Goal: Transaction & Acquisition: Complete application form

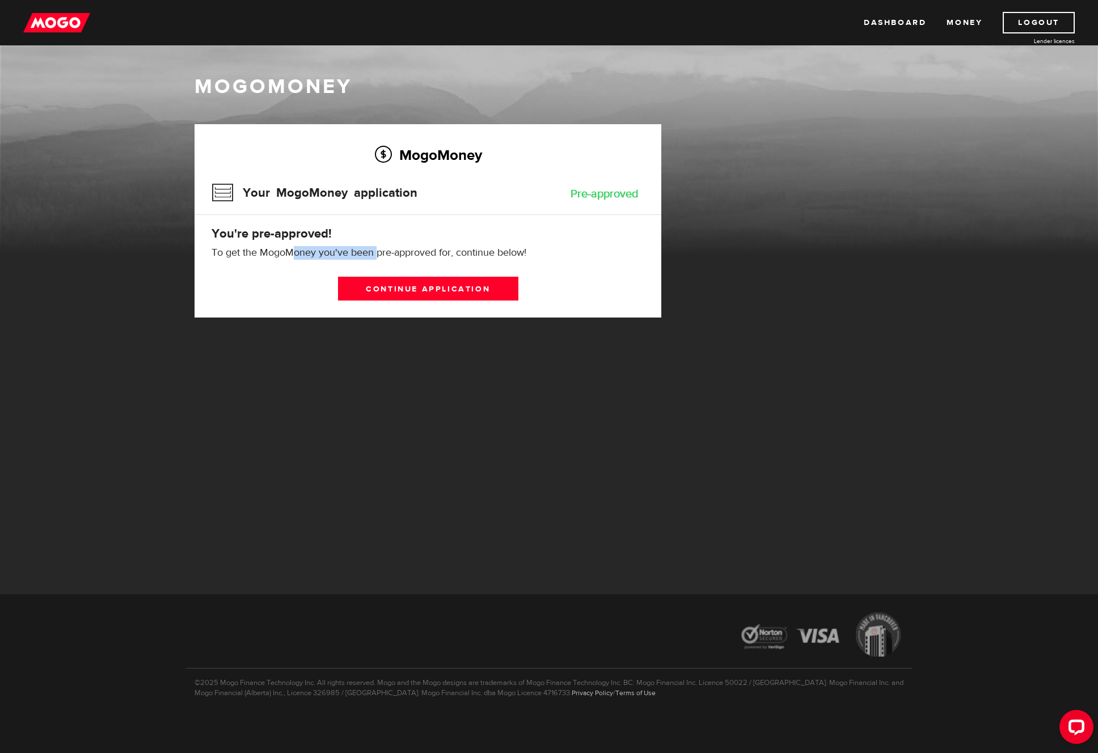
drag, startPoint x: 290, startPoint y: 252, endPoint x: 379, endPoint y: 252, distance: 88.4
click at [379, 252] on p "To get the MogoMoney you've been pre-approved for, continue below!" at bounding box center [427, 253] width 433 height 14
click at [388, 290] on link "Continue application" at bounding box center [428, 289] width 180 height 24
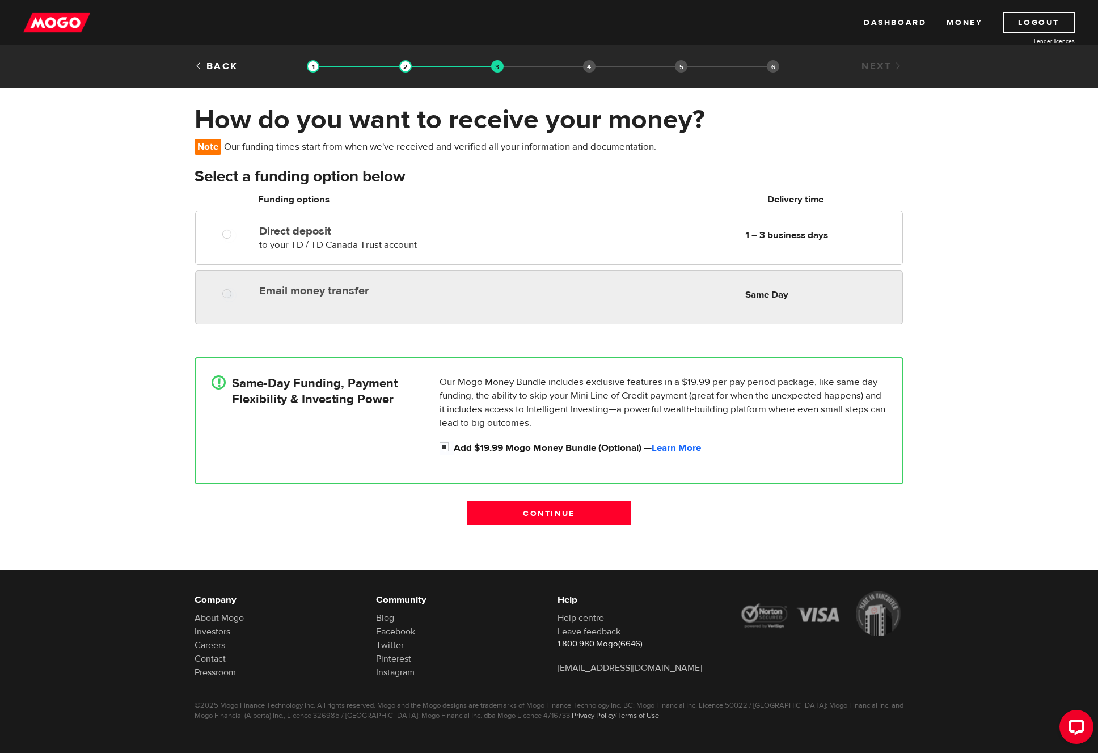
radio input "true"
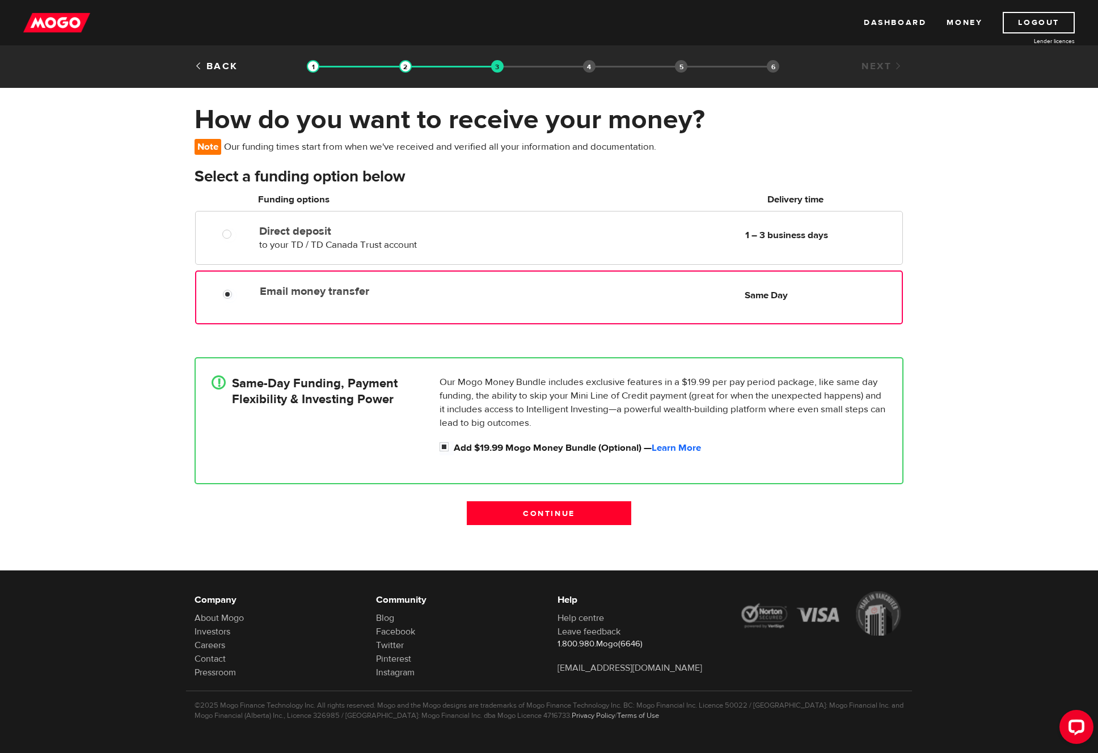
click at [299, 300] on div "Email money transfer Delivery in Same Day Same Day" at bounding box center [578, 291] width 646 height 22
click at [446, 447] on input "Add $19.99 Mogo Money Bundle (Optional) — Learn More" at bounding box center [446, 448] width 14 height 14
checkbox input "false"
radio input "false"
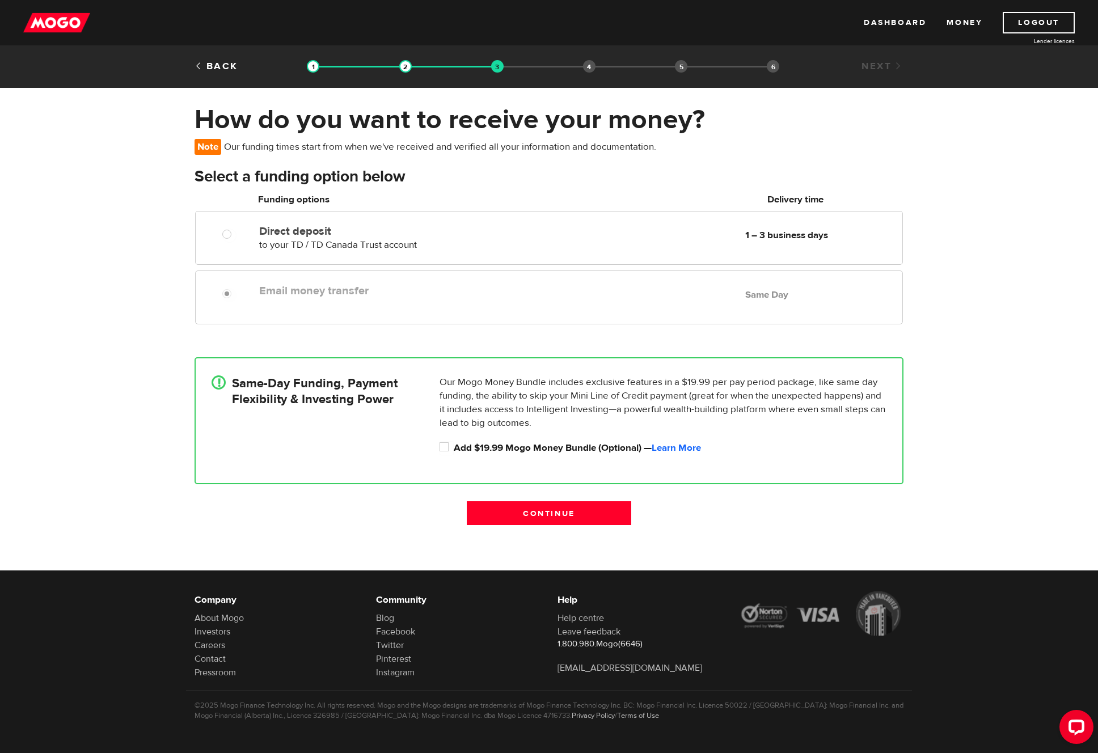
click at [403, 311] on div "Email money transfer Delivery in Same Day Same Day" at bounding box center [549, 297] width 708 height 54
click at [405, 314] on div "Email money transfer Delivery in Same Day Same Day" at bounding box center [549, 297] width 708 height 54
click at [469, 448] on label "Add $19.99 Mogo Money Bundle (Optional) — Learn More" at bounding box center [670, 448] width 433 height 14
click at [454, 448] on input "Add $19.99 Mogo Money Bundle (Optional) — Learn More" at bounding box center [446, 448] width 14 height 14
checkbox input "true"
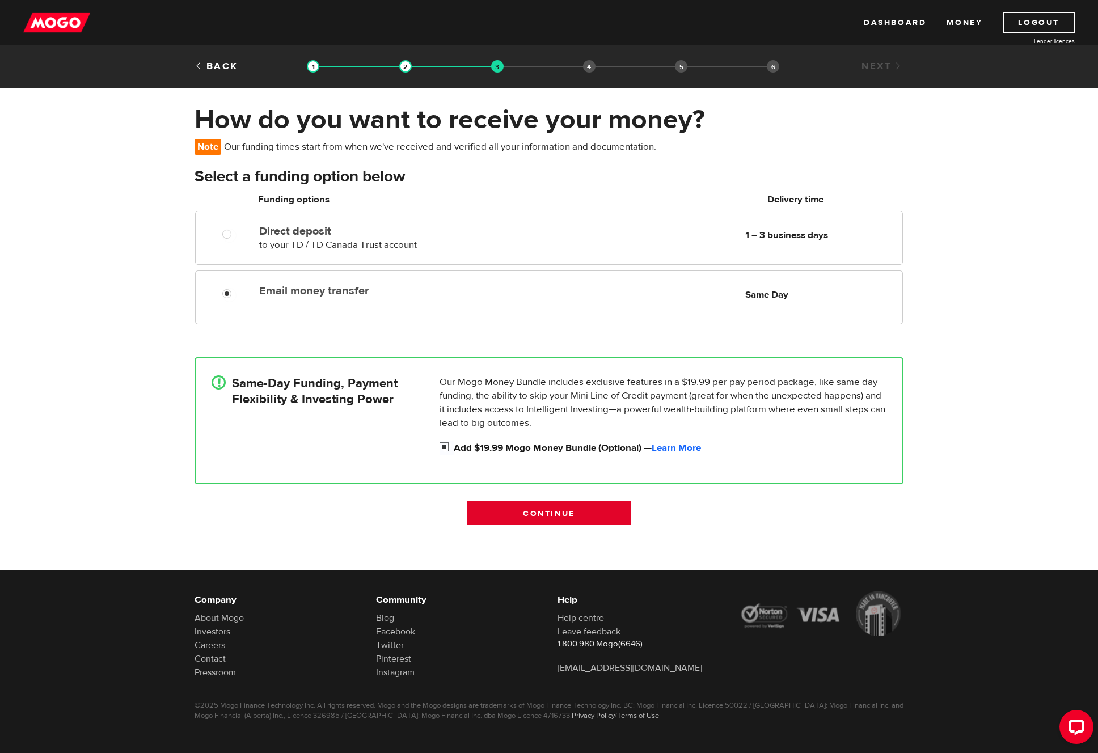
click at [548, 508] on input "Continue" at bounding box center [549, 513] width 164 height 24
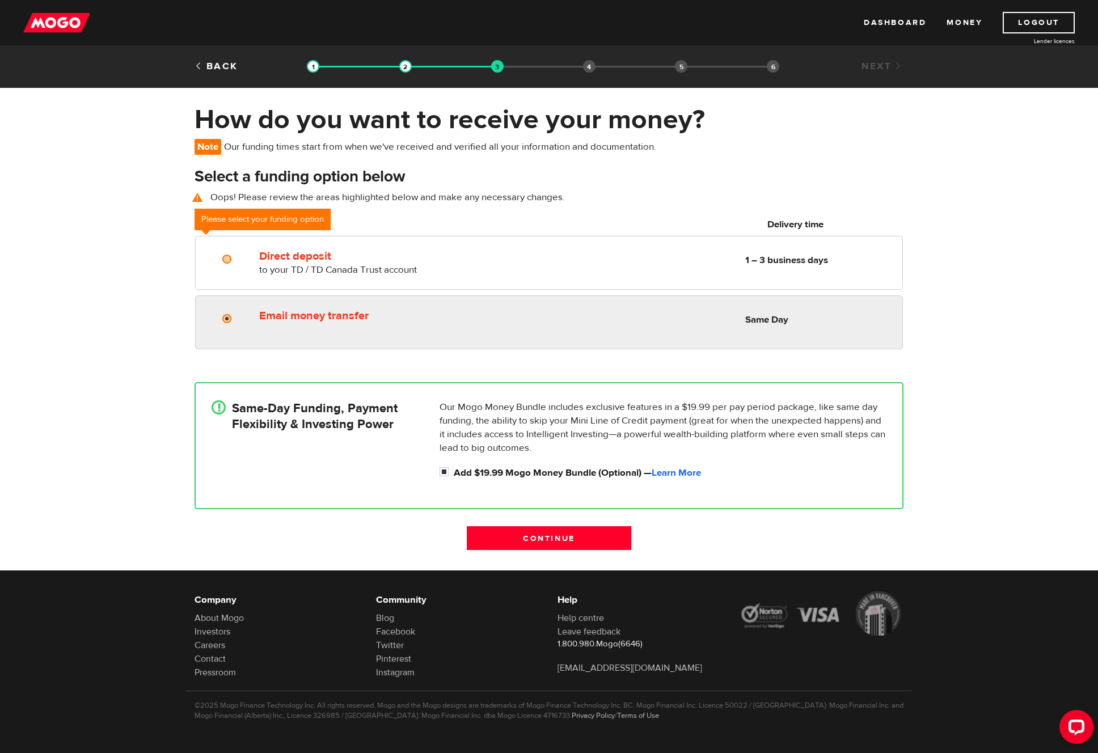
radio input "true"
click at [331, 319] on label "Email money transfer" at bounding box center [389, 316] width 261 height 14
click at [236, 319] on input "Email money transfer" at bounding box center [229, 320] width 14 height 14
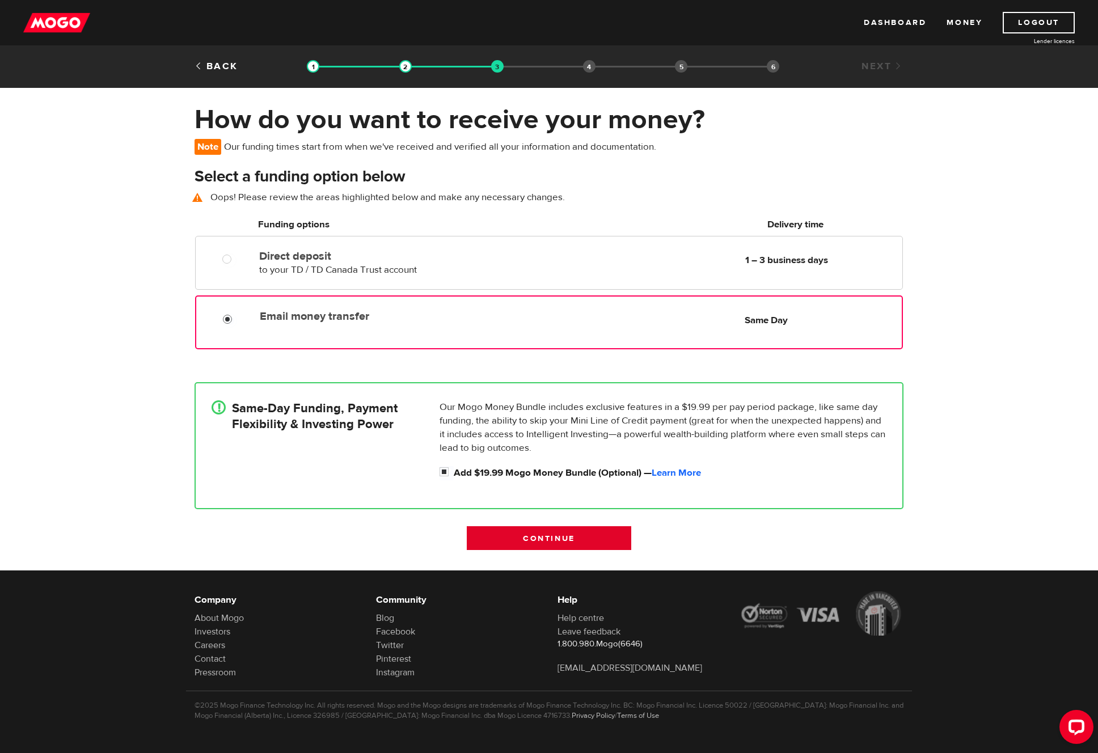
click at [544, 541] on input "Continue" at bounding box center [549, 538] width 164 height 24
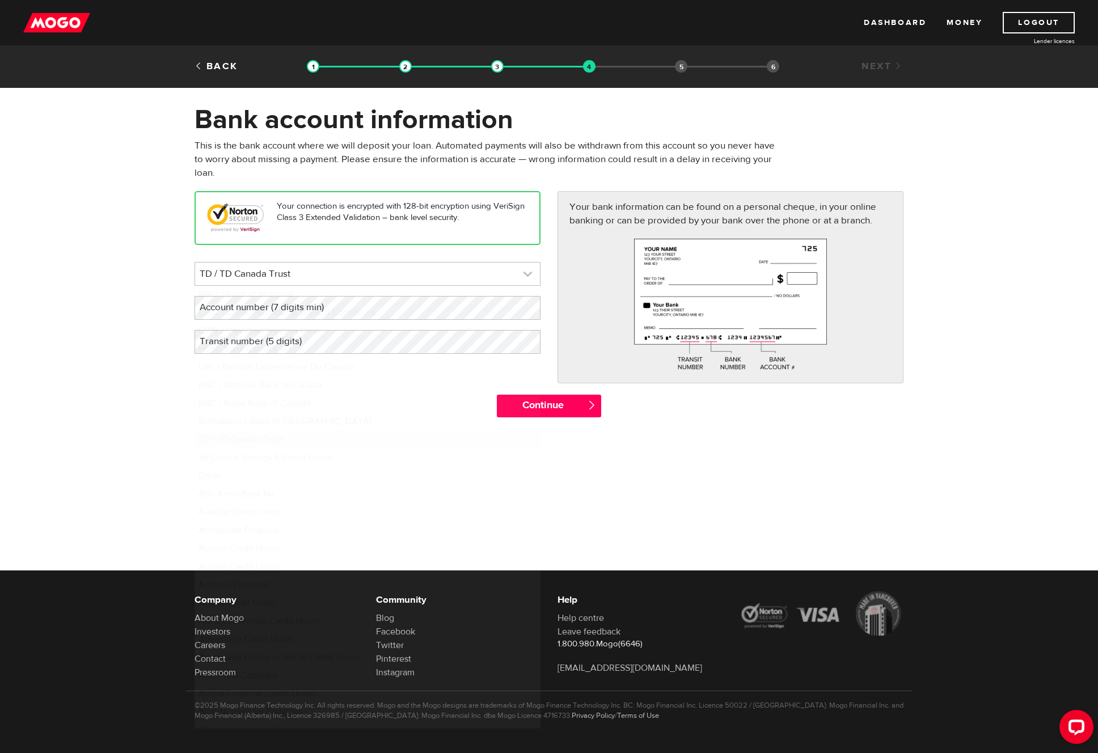
click at [403, 268] on link at bounding box center [367, 273] width 345 height 23
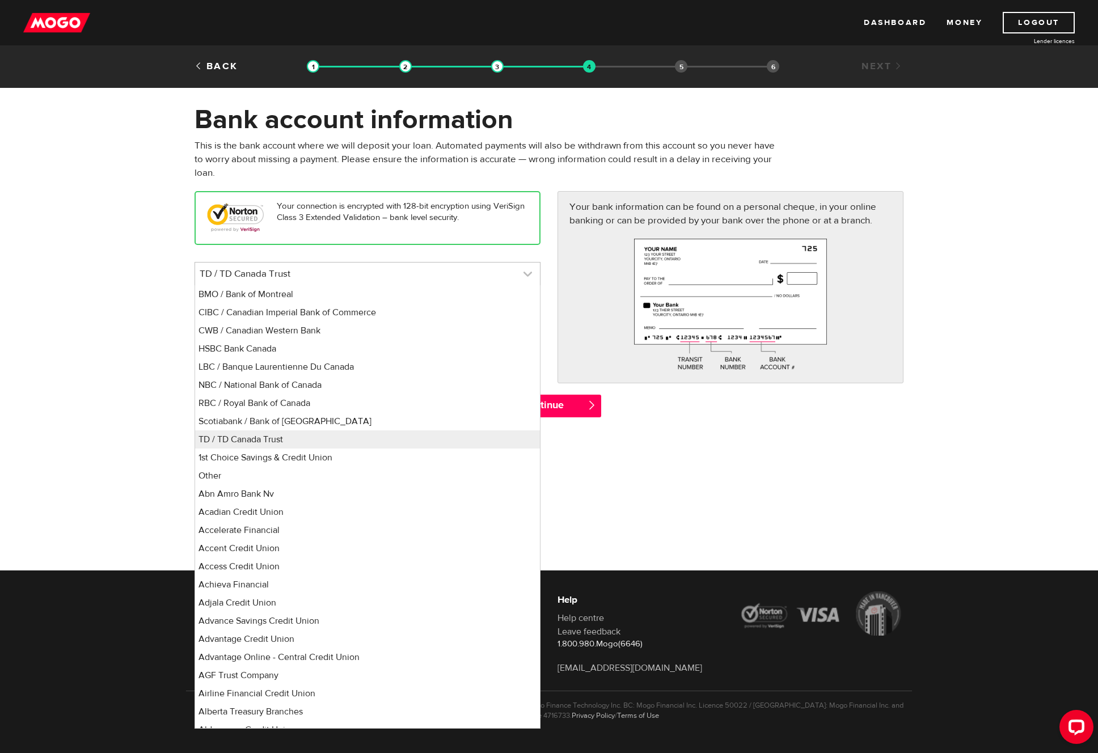
click at [409, 268] on link at bounding box center [367, 273] width 345 height 23
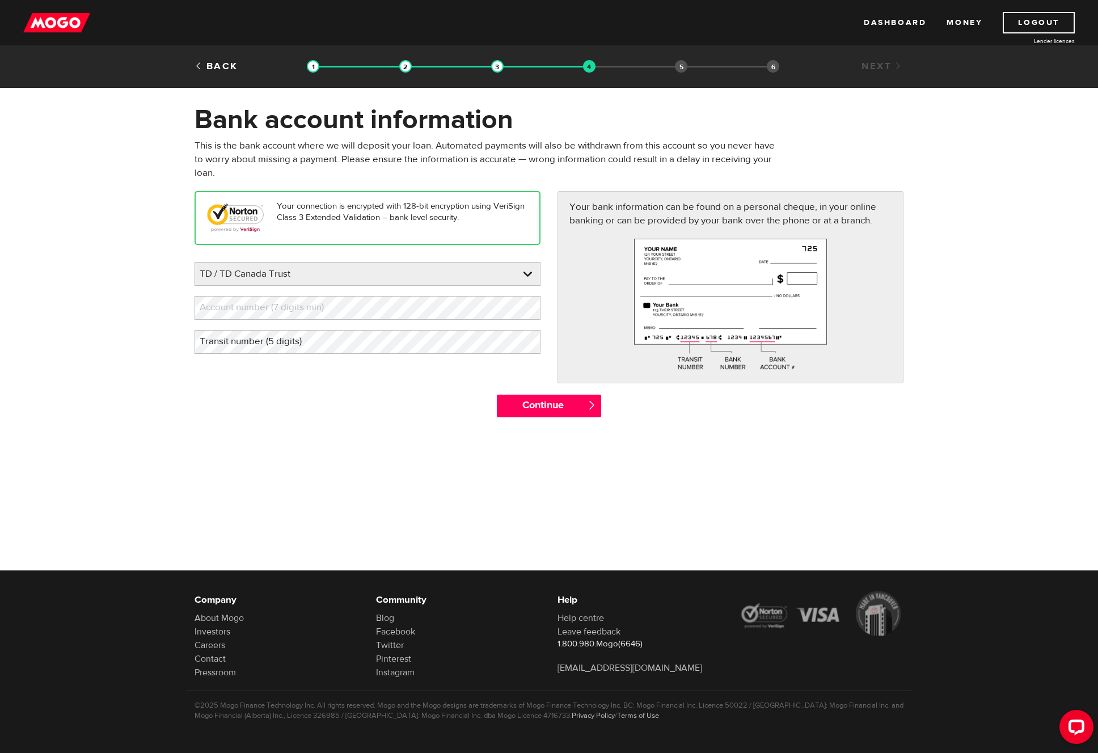
click at [176, 320] on form "Bank account information Oops! Please review the areas highlighted below and ma…" at bounding box center [549, 265] width 1098 height 325
click at [239, 313] on label "Account number (7 digits min)" at bounding box center [270, 307] width 153 height 23
click at [254, 310] on label "Account number (7 digits min)" at bounding box center [270, 307] width 153 height 23
click at [257, 309] on label "Account number (7 digits min)" at bounding box center [270, 307] width 153 height 23
click at [265, 342] on label "Transit number (5 digits)" at bounding box center [259, 341] width 130 height 23
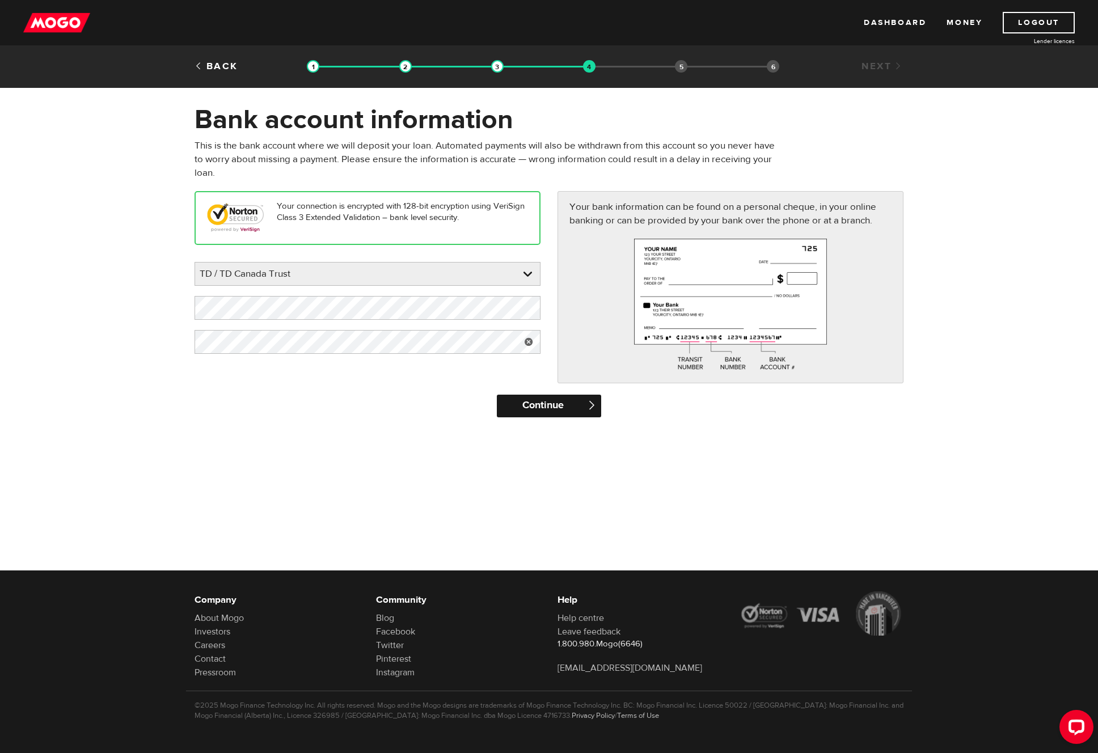
click at [565, 403] on input "Continue" at bounding box center [549, 406] width 104 height 23
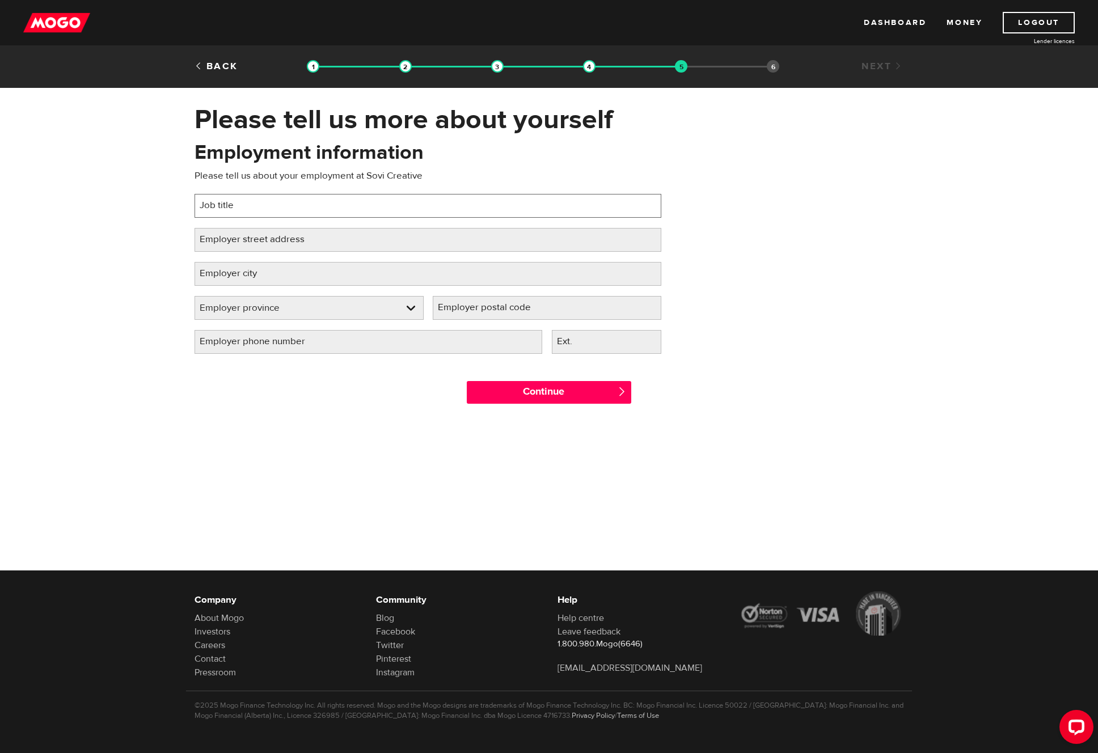
click at [262, 201] on input "Job title" at bounding box center [427, 206] width 467 height 24
type input "Web Developer"
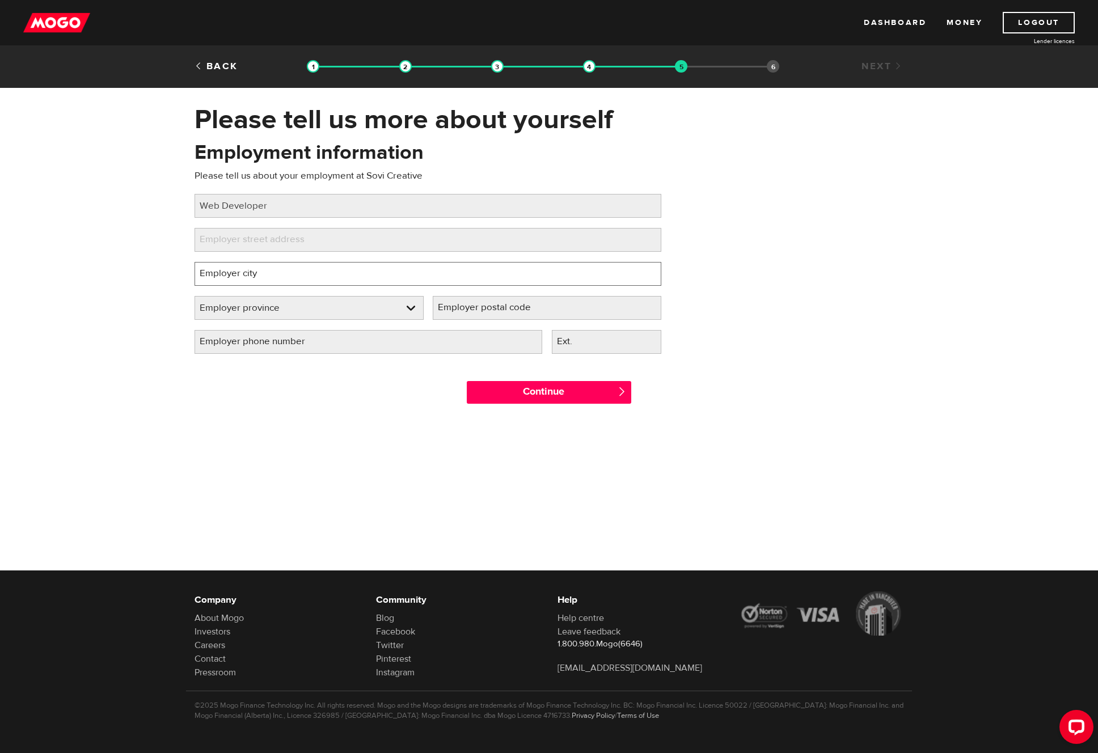
click at [285, 278] on input "Employer city" at bounding box center [427, 274] width 467 height 24
paste input "5800 Ambler Dr #210, Mississauga, ON L4W 4J4"
drag, startPoint x: 370, startPoint y: 274, endPoint x: 429, endPoint y: 274, distance: 59.5
click at [429, 274] on input "5800 Ambler Dr #210, Mississauga, ON L4W 4J4" at bounding box center [427, 274] width 467 height 24
type input "5800 Ambler Dr #210, Mississauga, ON"
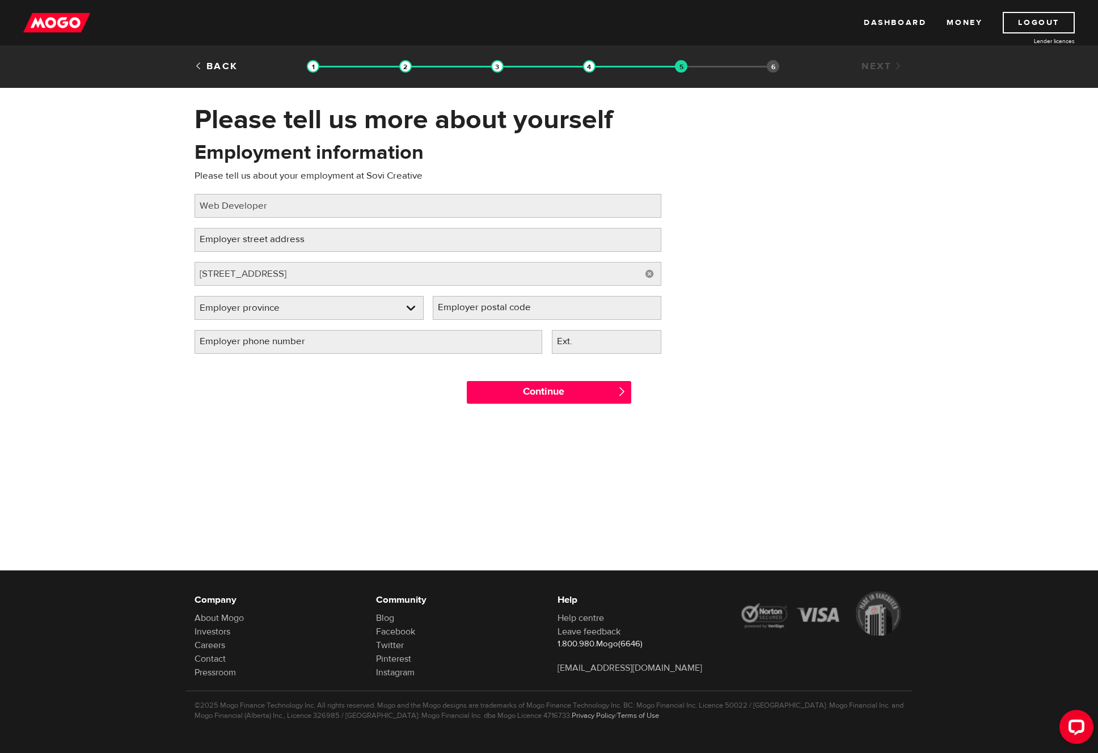
click at [505, 307] on label "Employer postal code" at bounding box center [493, 307] width 121 height 23
click at [505, 307] on input "Employer postal code" at bounding box center [547, 308] width 229 height 24
paste input "L4W 4J4"
type input "L4W 4J4"
click at [323, 304] on link at bounding box center [309, 308] width 228 height 23
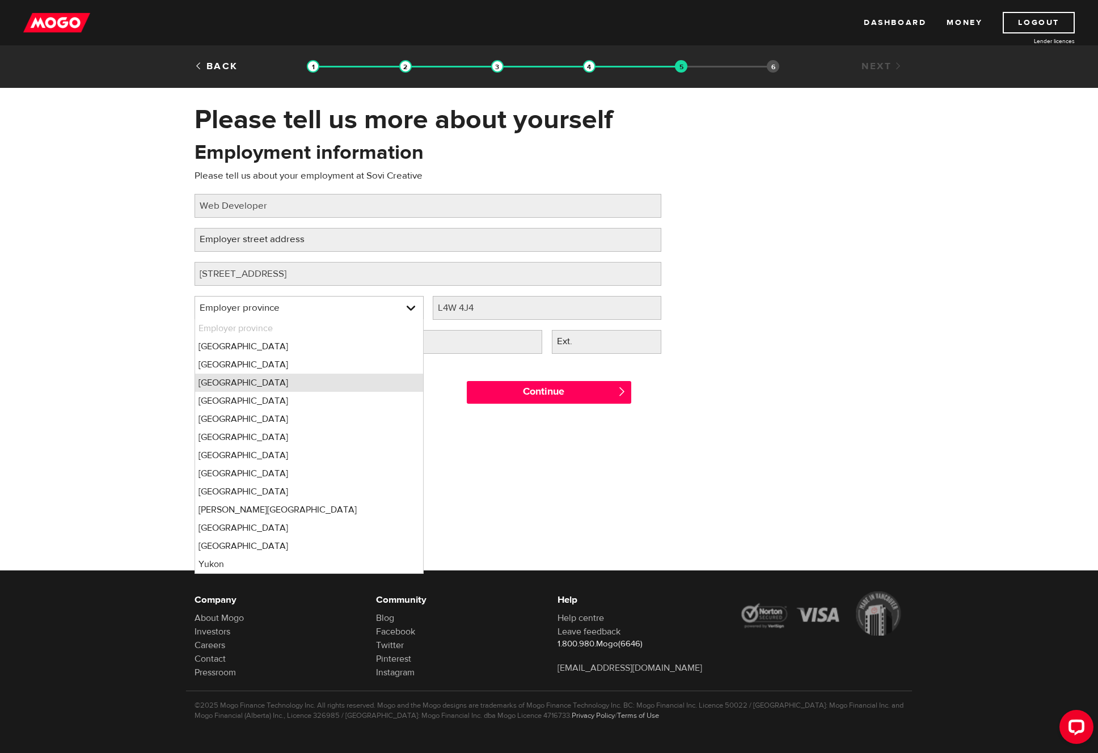
click at [290, 387] on li "Ontario" at bounding box center [309, 383] width 228 height 18
select select "ON"
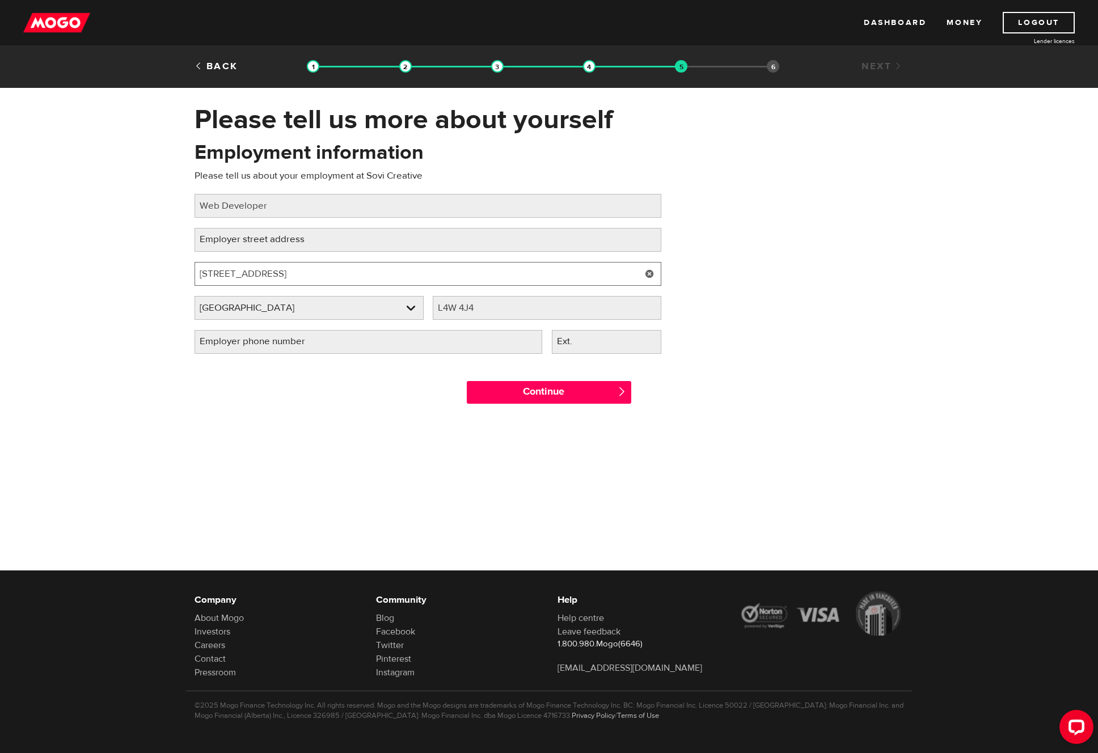
click at [314, 275] on input "5800 Ambler Dr #210, Mississauga, ON" at bounding box center [427, 274] width 467 height 24
drag, startPoint x: 391, startPoint y: 274, endPoint x: 153, endPoint y: 276, distance: 237.5
click at [153, 276] on div "Please tell us more about yourself Oops! Please review the areas highlighted be…" at bounding box center [549, 259] width 1098 height 312
click at [250, 241] on label "Employer street address" at bounding box center [260, 239] width 133 height 23
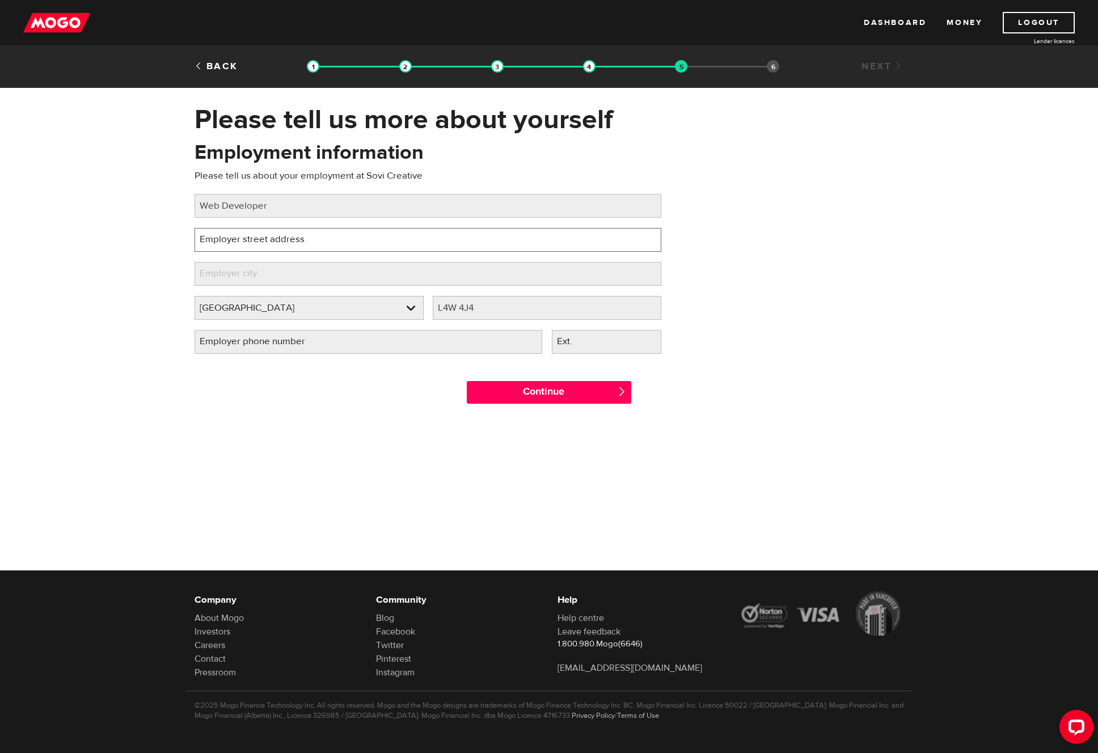
click at [250, 241] on input "Employer street address" at bounding box center [427, 240] width 467 height 24
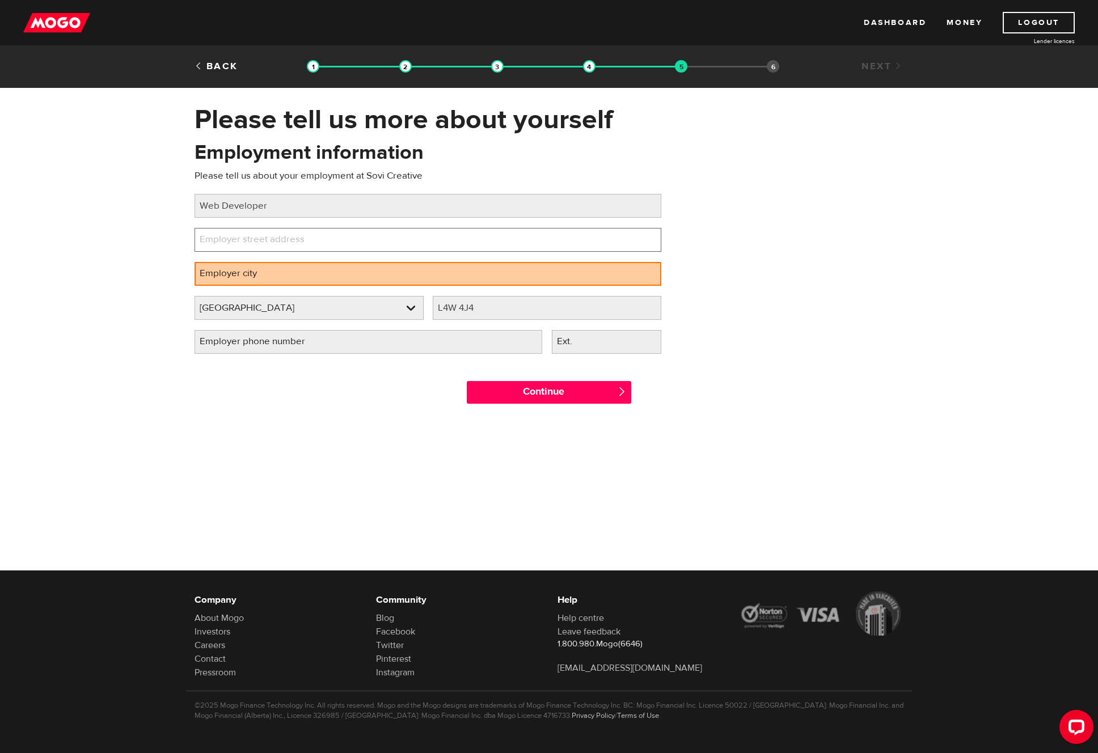
paste input "5800 Ambler Dr #210, Mississauga, ON"
click at [311, 243] on input "5800 Ambler Dr #210, Mississauga, ON" at bounding box center [427, 240] width 467 height 24
type input "5800 Ambler Dr #210,, ON"
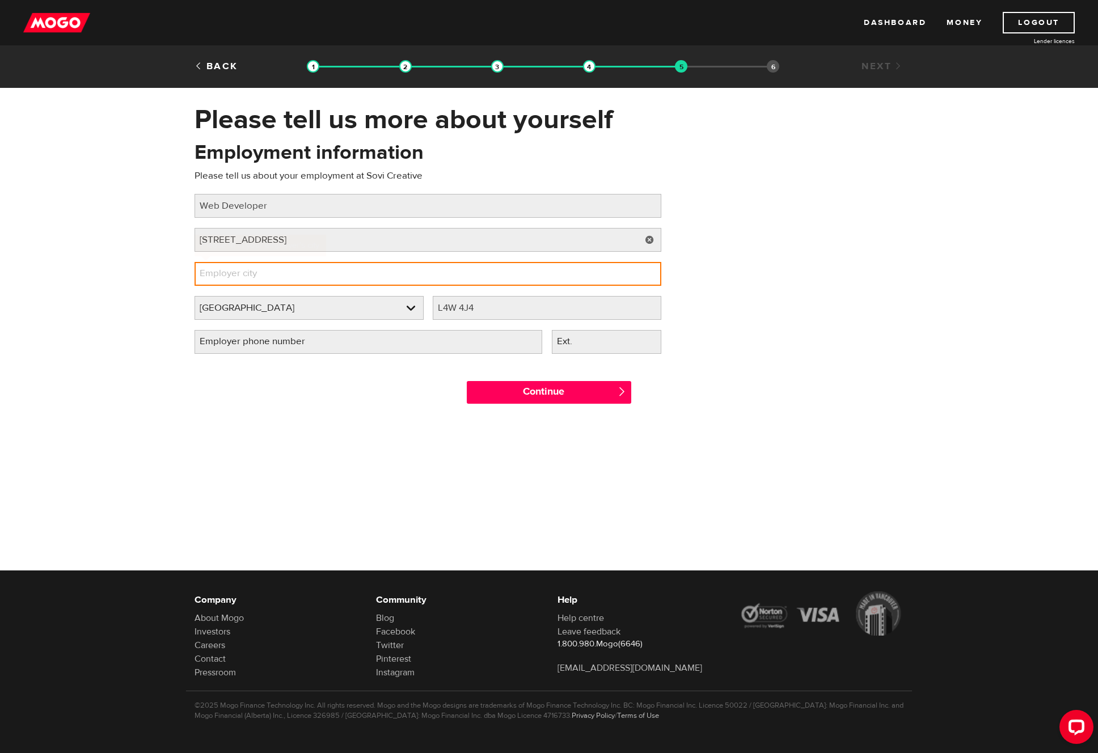
click at [282, 274] on input "Employer city" at bounding box center [427, 274] width 467 height 24
paste input "Mississauga"
type input "[GEOGRAPHIC_DATA]"
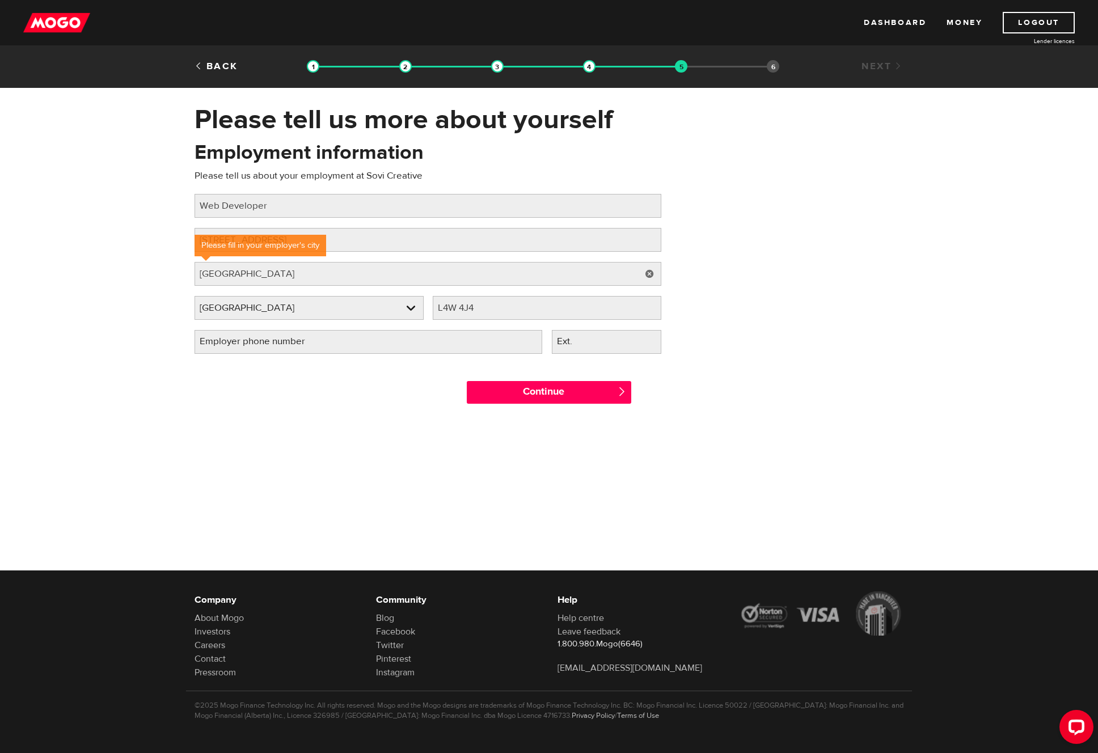
click at [357, 255] on div "Employment information Please tell us about your employment at Sovi Creative Jo…" at bounding box center [428, 251] width 484 height 225
drag, startPoint x: 292, startPoint y: 242, endPoint x: 359, endPoint y: 242, distance: 67.5
click at [359, 242] on input "5800 Ambler Dr #210,, ON" at bounding box center [427, 240] width 467 height 24
type input "[STREET_ADDRESS]"
click at [160, 259] on div "Please tell us more about yourself Oops! Please review the areas highlighted be…" at bounding box center [549, 259] width 1098 height 312
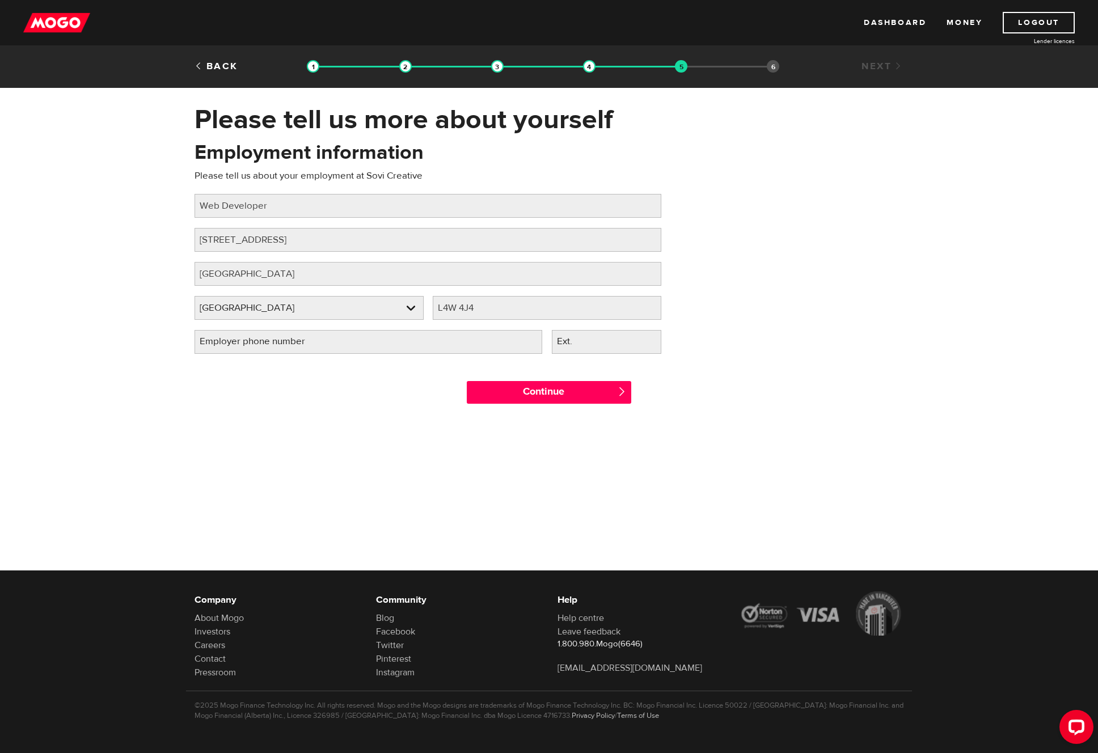
click at [297, 397] on div "Continue " at bounding box center [549, 389] width 726 height 51
click at [386, 339] on input "Employer phone number" at bounding box center [368, 342] width 348 height 24
type input "[PHONE_NUMBER]"
click at [372, 408] on div "Continue " at bounding box center [549, 389] width 726 height 51
click at [524, 395] on input "Continue" at bounding box center [549, 392] width 164 height 23
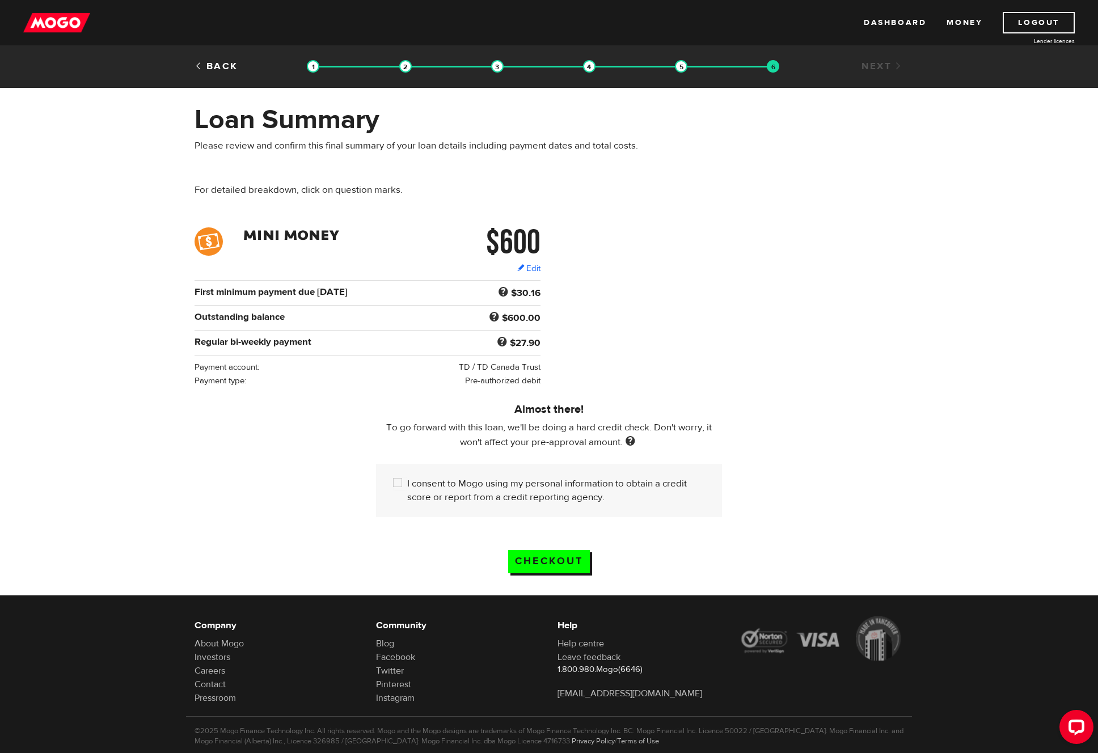
drag, startPoint x: 251, startPoint y: 343, endPoint x: 241, endPoint y: 344, distance: 10.2
click at [251, 343] on b "Regular bi-weekly payment" at bounding box center [252, 342] width 117 height 12
drag, startPoint x: 232, startPoint y: 344, endPoint x: 317, endPoint y: 346, distance: 85.6
click at [317, 346] on div "Regular bi-weekly payment" at bounding box center [308, 342] width 236 height 14
click at [318, 346] on div "Regular bi-weekly payment" at bounding box center [308, 342] width 236 height 14
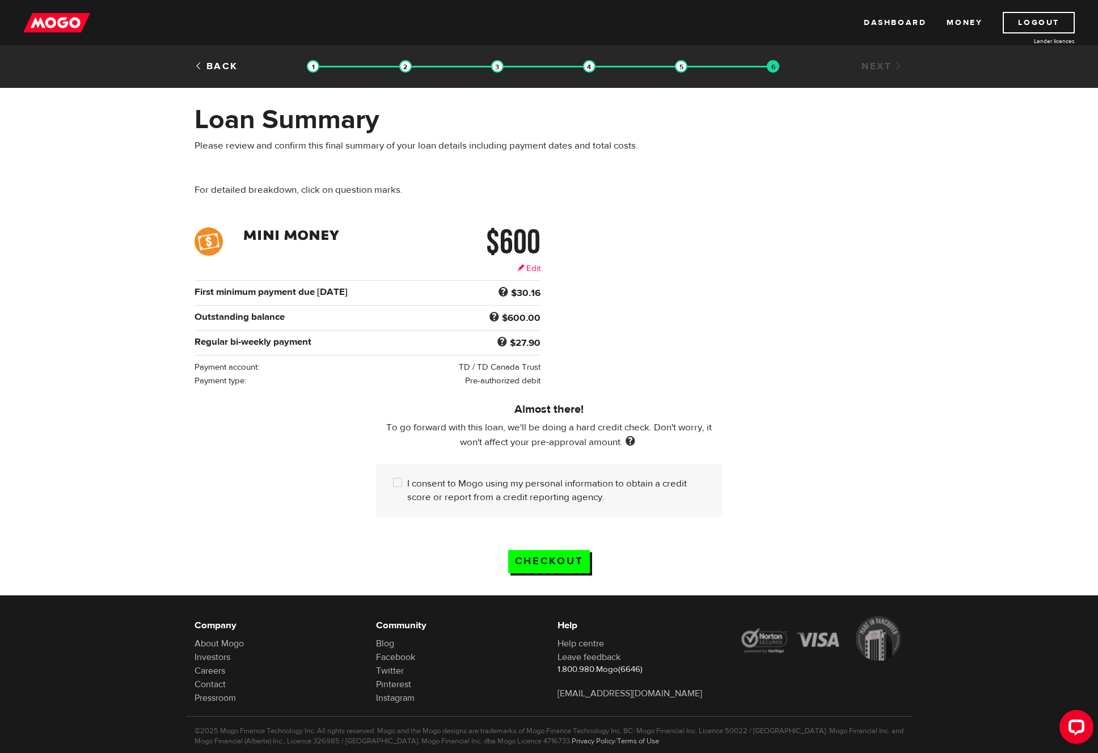
click at [527, 269] on link "Edit" at bounding box center [528, 268] width 23 height 12
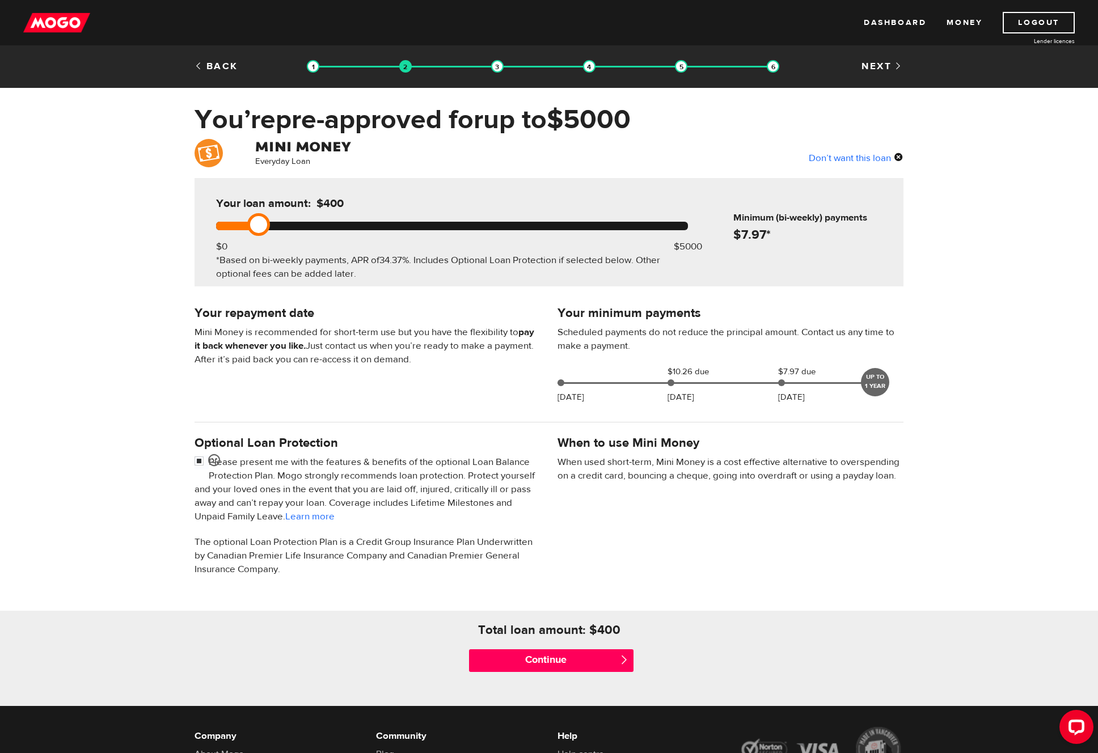
drag, startPoint x: 276, startPoint y: 226, endPoint x: 260, endPoint y: 229, distance: 16.7
click at [260, 229] on link at bounding box center [258, 224] width 23 height 23
click at [524, 665] on input "Continue" at bounding box center [551, 660] width 164 height 23
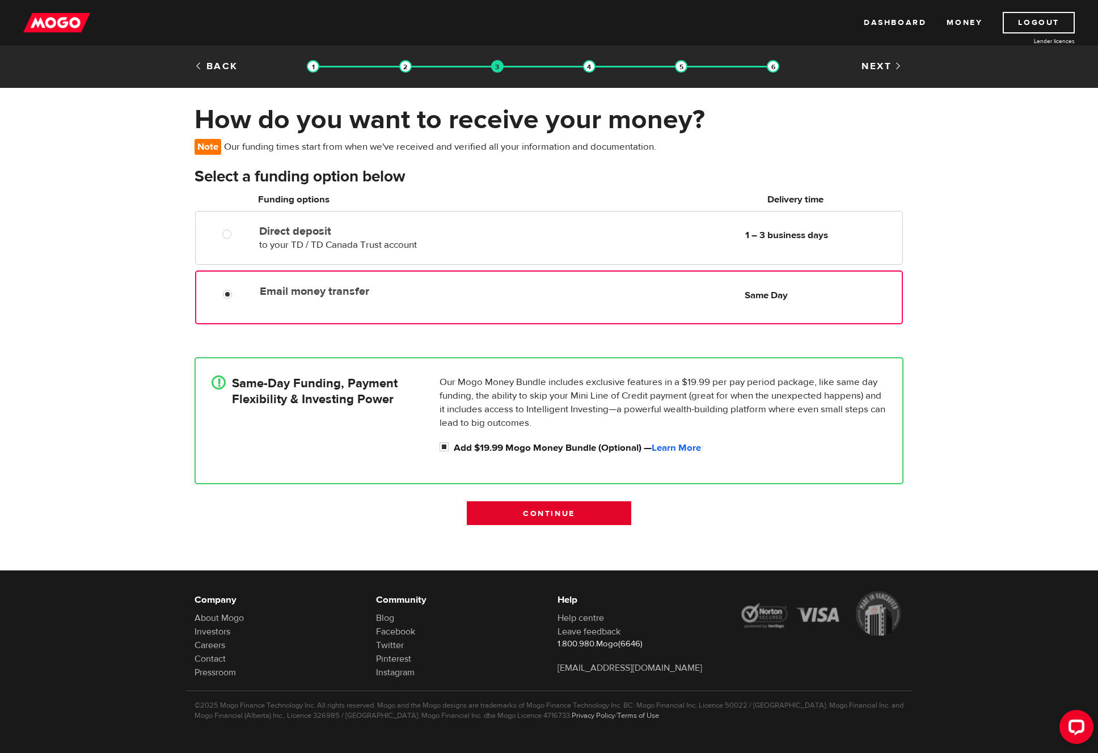
click at [536, 514] on input "Continue" at bounding box center [549, 513] width 164 height 24
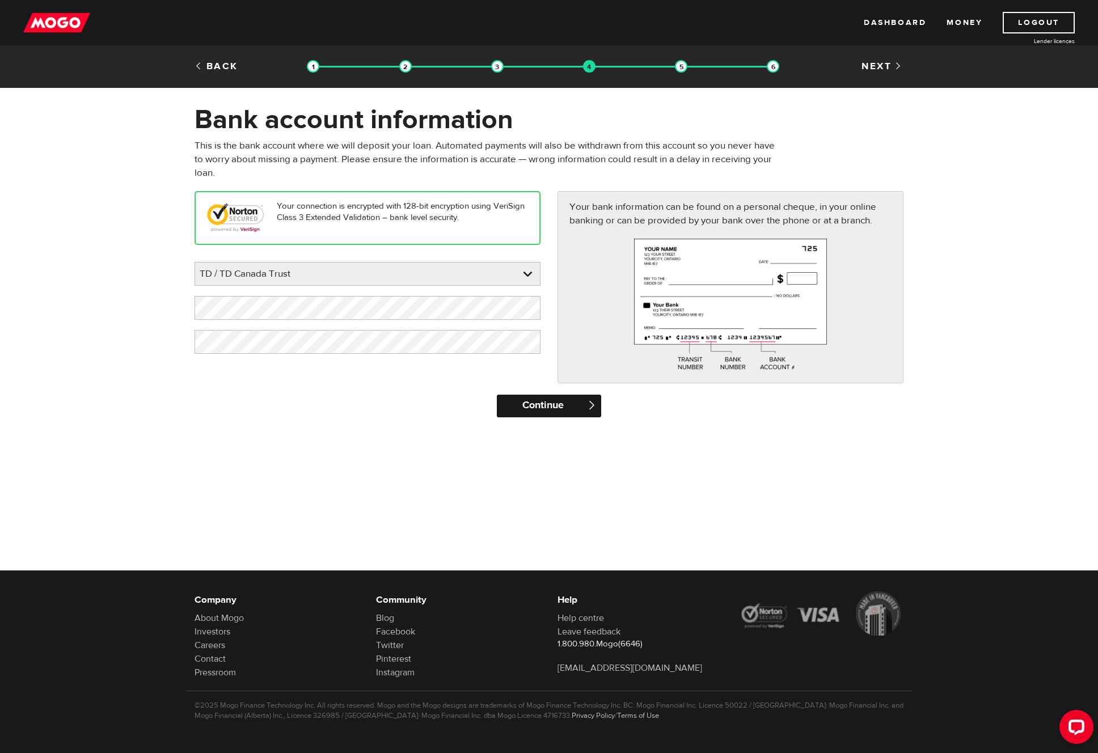
click at [542, 408] on input "Continue" at bounding box center [549, 406] width 104 height 23
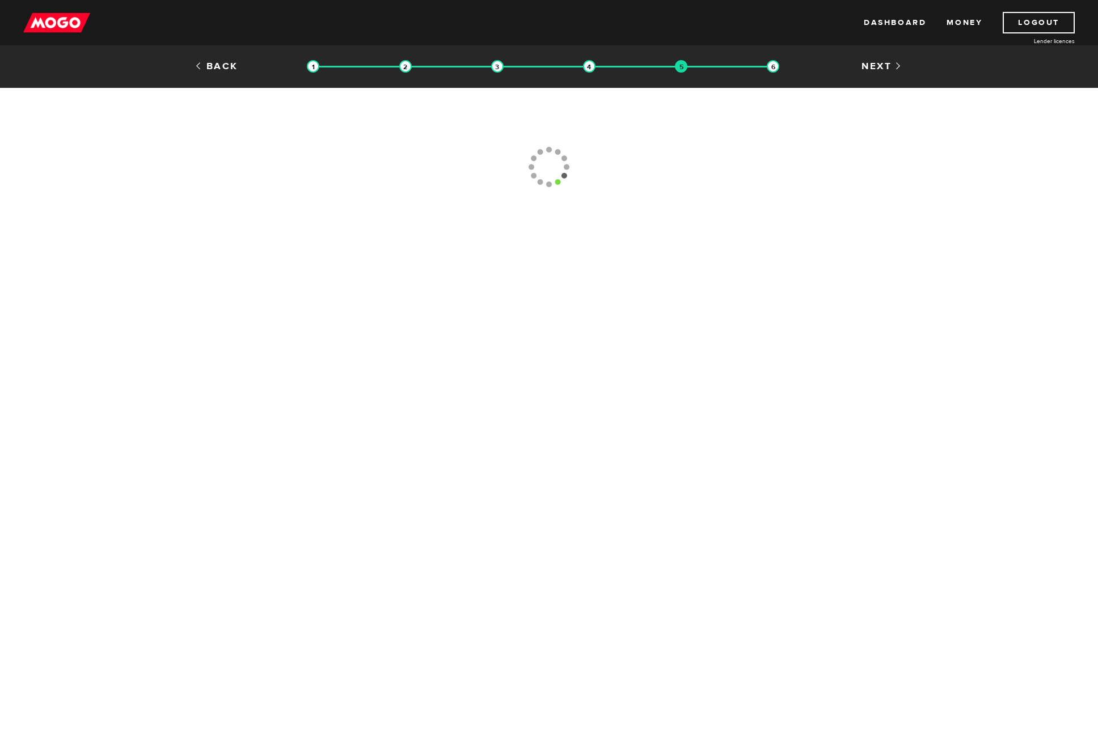
type input "[PHONE_NUMBER]"
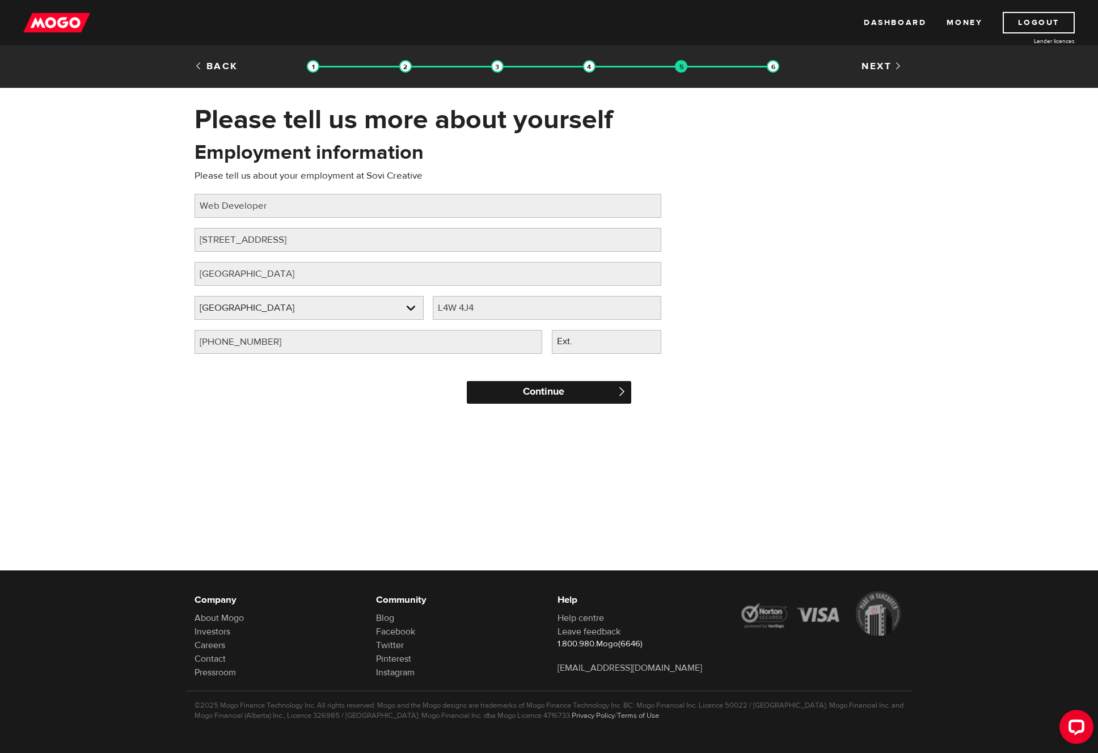
click at [557, 395] on input "Continue" at bounding box center [549, 392] width 164 height 23
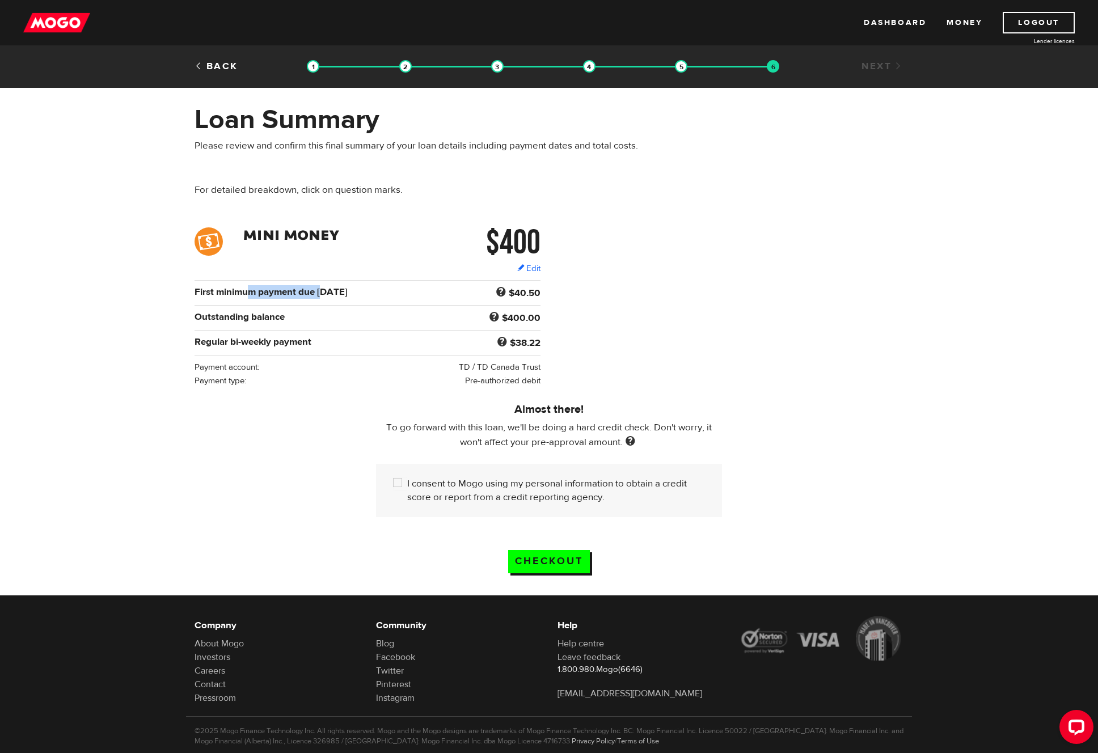
drag, startPoint x: 246, startPoint y: 294, endPoint x: 323, endPoint y: 294, distance: 76.5
click at [323, 294] on b "First minimum payment due Sep 26" at bounding box center [270, 292] width 153 height 12
drag, startPoint x: 353, startPoint y: 294, endPoint x: 227, endPoint y: 295, distance: 125.9
click at [227, 295] on div "First minimum payment due Sep 26" at bounding box center [308, 292] width 236 height 14
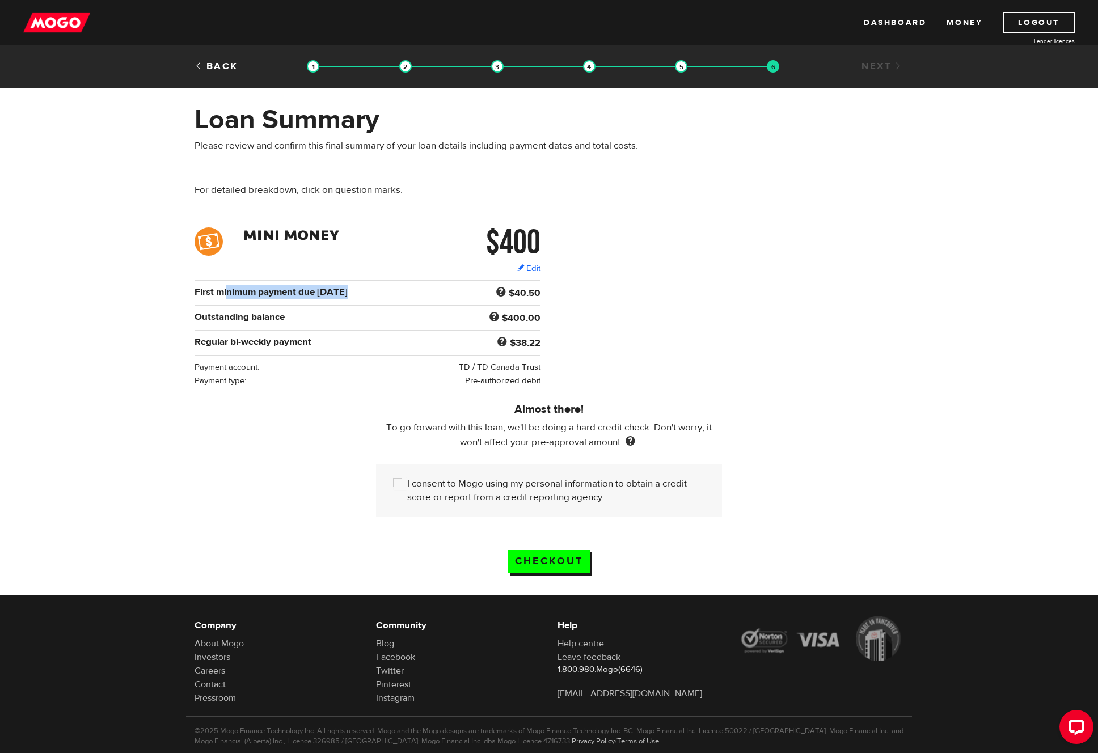
drag, startPoint x: 264, startPoint y: 292, endPoint x: 274, endPoint y: 294, distance: 10.3
click at [264, 292] on b "First minimum payment due Sep 26" at bounding box center [270, 292] width 153 height 12
click at [396, 486] on input "I consent to Mogo using my personal information to obtain a credit score or rep…" at bounding box center [400, 484] width 14 height 14
checkbox input "true"
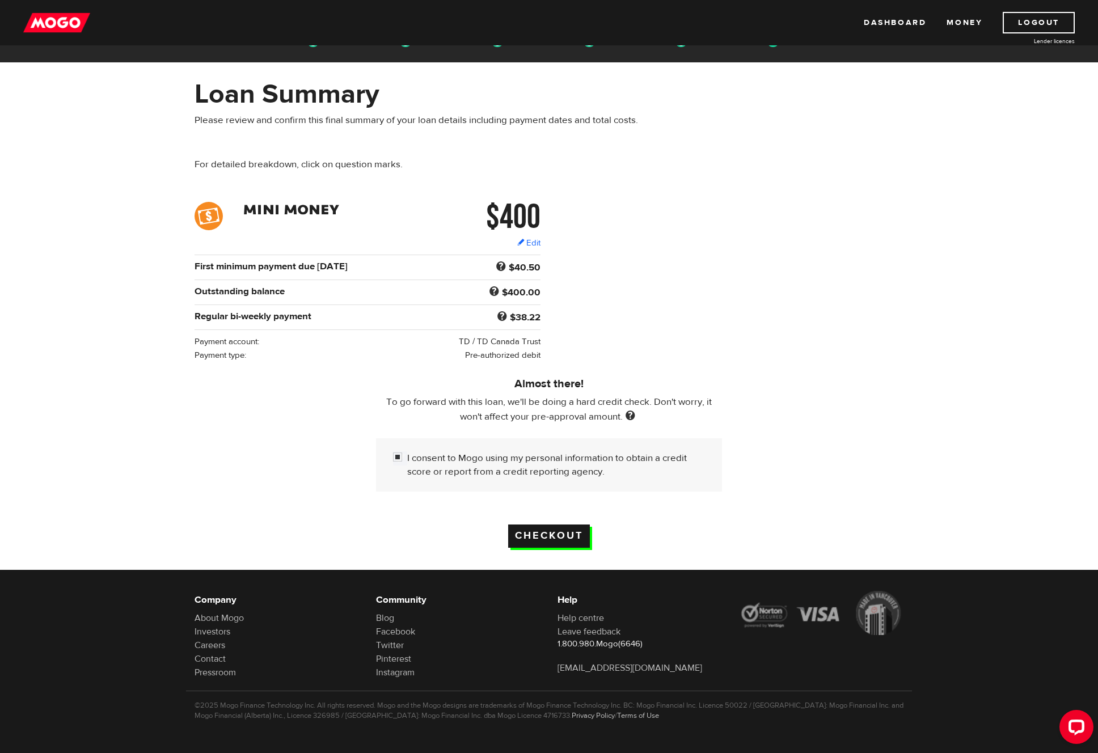
click at [553, 540] on input "Checkout" at bounding box center [549, 535] width 82 height 23
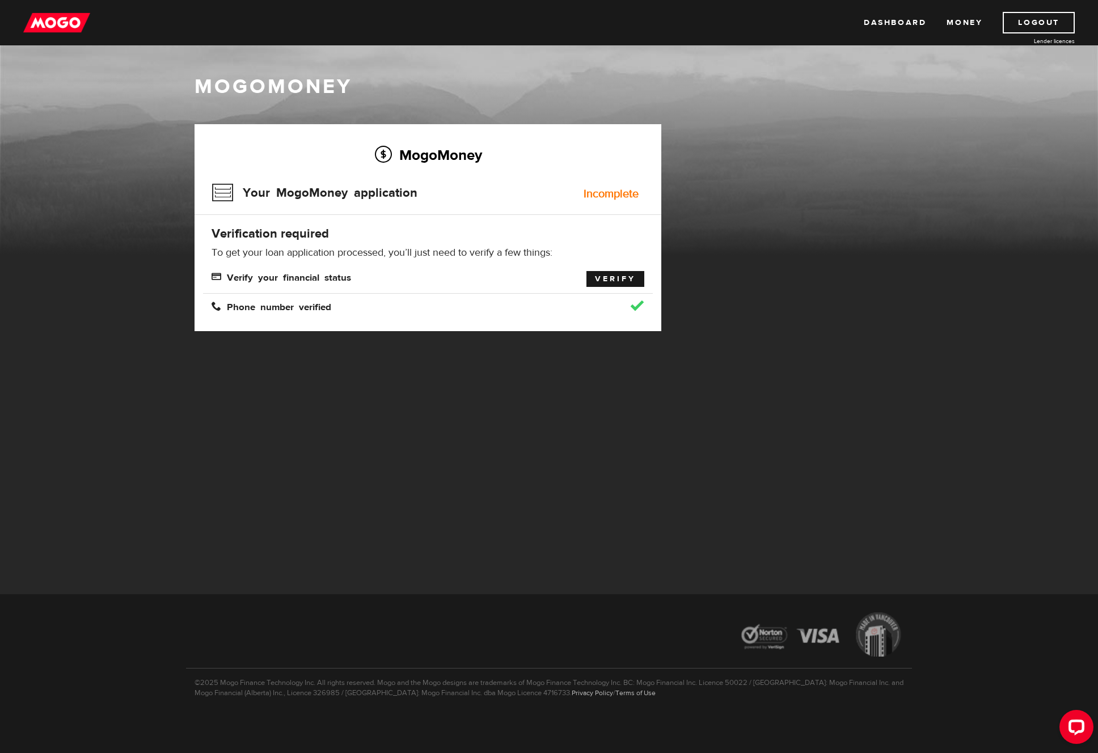
click at [611, 278] on link "Verify" at bounding box center [615, 279] width 58 height 16
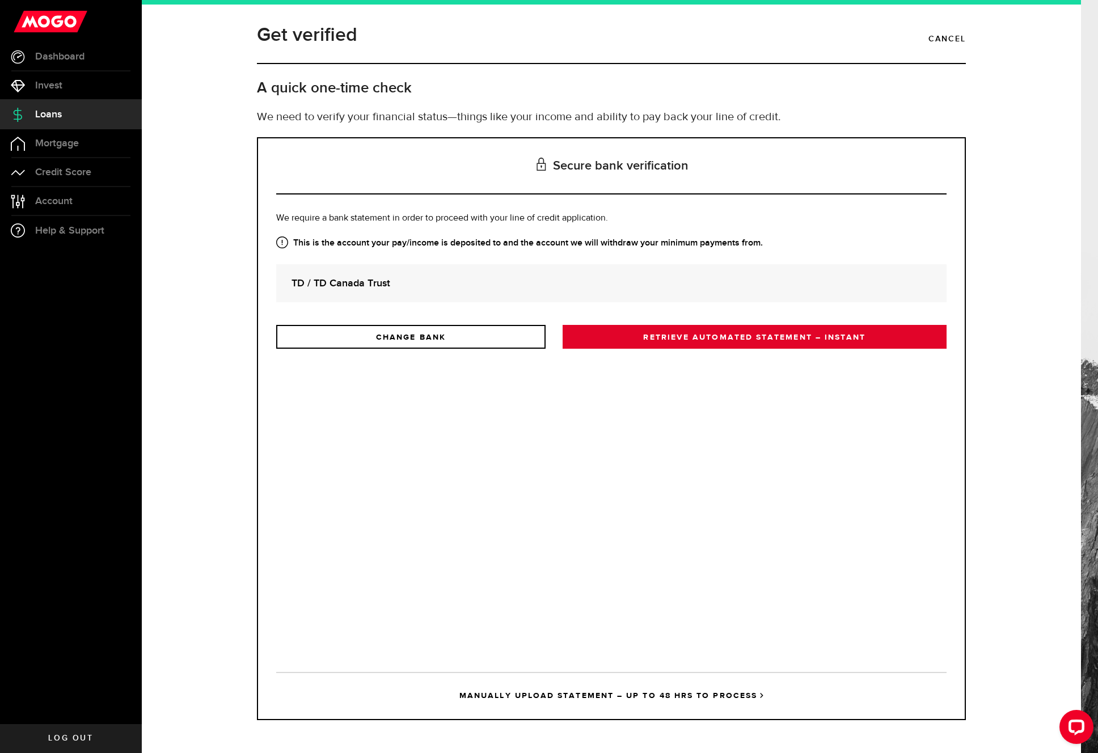
click at [674, 341] on link "RETRIEVE AUTOMATED STATEMENT – INSTANT" at bounding box center [754, 337] width 384 height 24
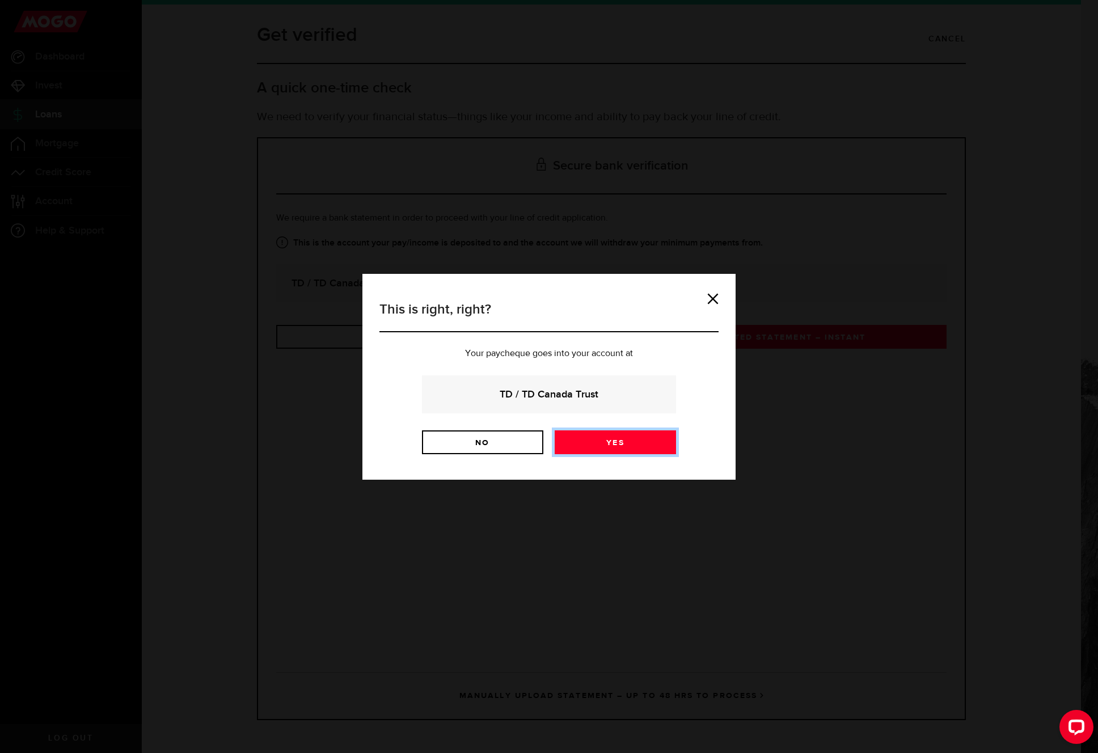
click at [620, 443] on link "Yes" at bounding box center [614, 442] width 121 height 24
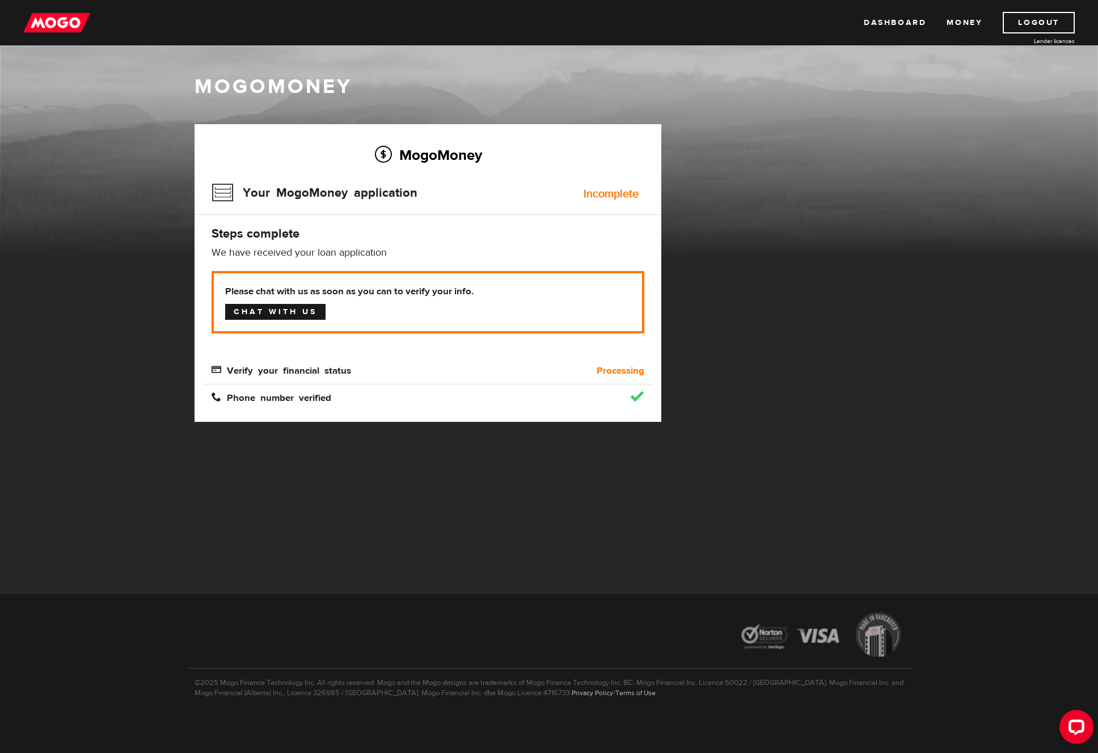
click at [305, 311] on link "Chat with us" at bounding box center [275, 312] width 100 height 16
click at [409, 350] on div "Please chat with us as soon as you can to verify your info. Chat with us" at bounding box center [428, 310] width 450 height 79
click at [287, 313] on link "Chat with us" at bounding box center [275, 312] width 100 height 16
click at [269, 313] on link "Chat with us" at bounding box center [275, 312] width 100 height 16
drag, startPoint x: 244, startPoint y: 253, endPoint x: 215, endPoint y: 239, distance: 32.2
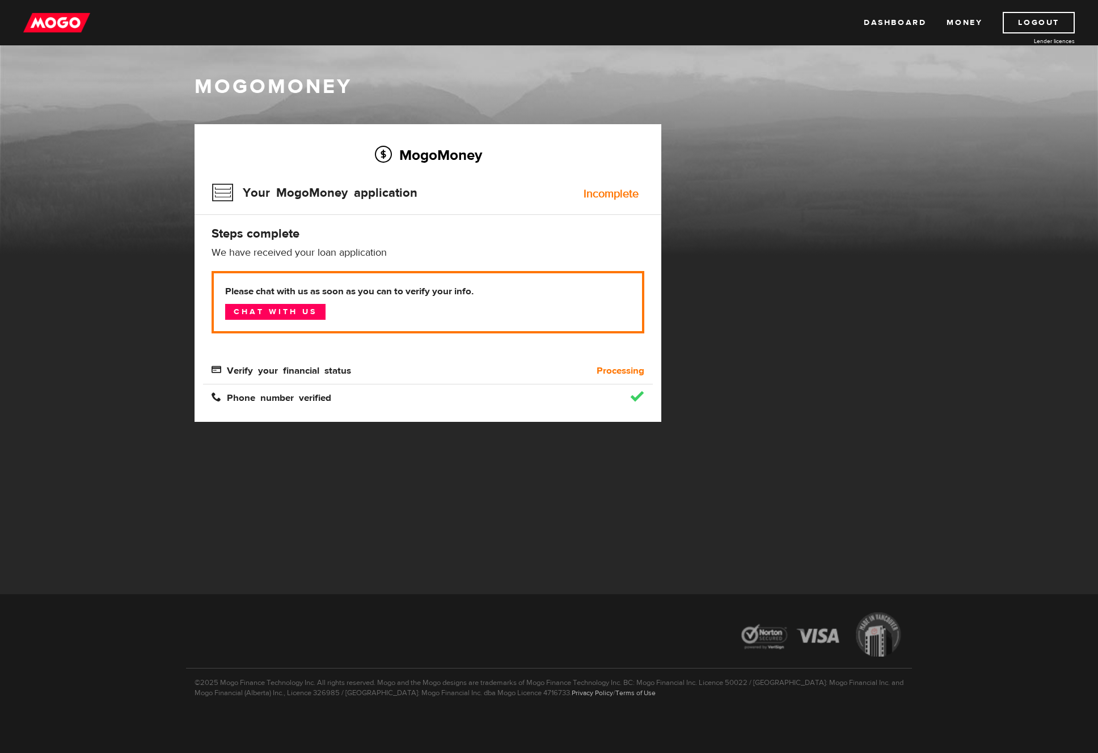
click at [244, 253] on p "We have received your loan application" at bounding box center [427, 253] width 433 height 14
drag, startPoint x: 215, startPoint y: 236, endPoint x: 454, endPoint y: 289, distance: 244.4
click at [446, 285] on div "MogoMoney Your MogoMoney application Incomplete Steps complete We have received…" at bounding box center [427, 273] width 467 height 298
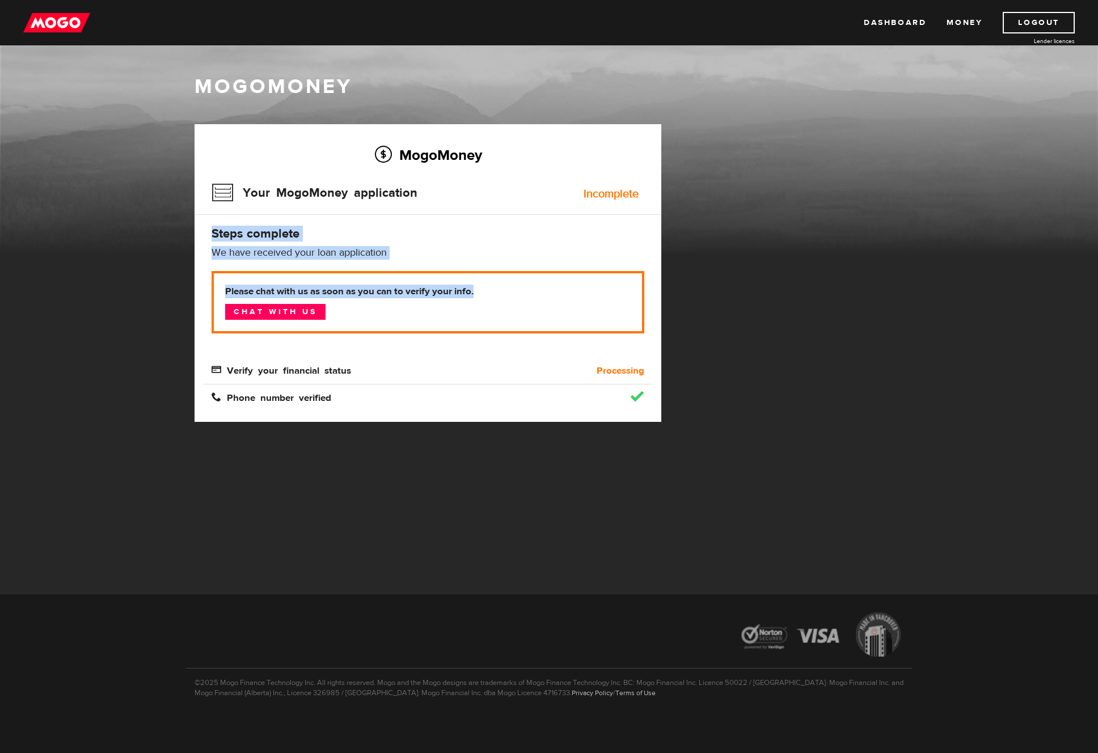
drag, startPoint x: 494, startPoint y: 297, endPoint x: 215, endPoint y: 237, distance: 285.8
click at [212, 234] on div "MogoMoney Your MogoMoney application Incomplete Steps complete We have received…" at bounding box center [427, 273] width 467 height 298
copy div "Steps complete We have received your loan application We could not verify your …"
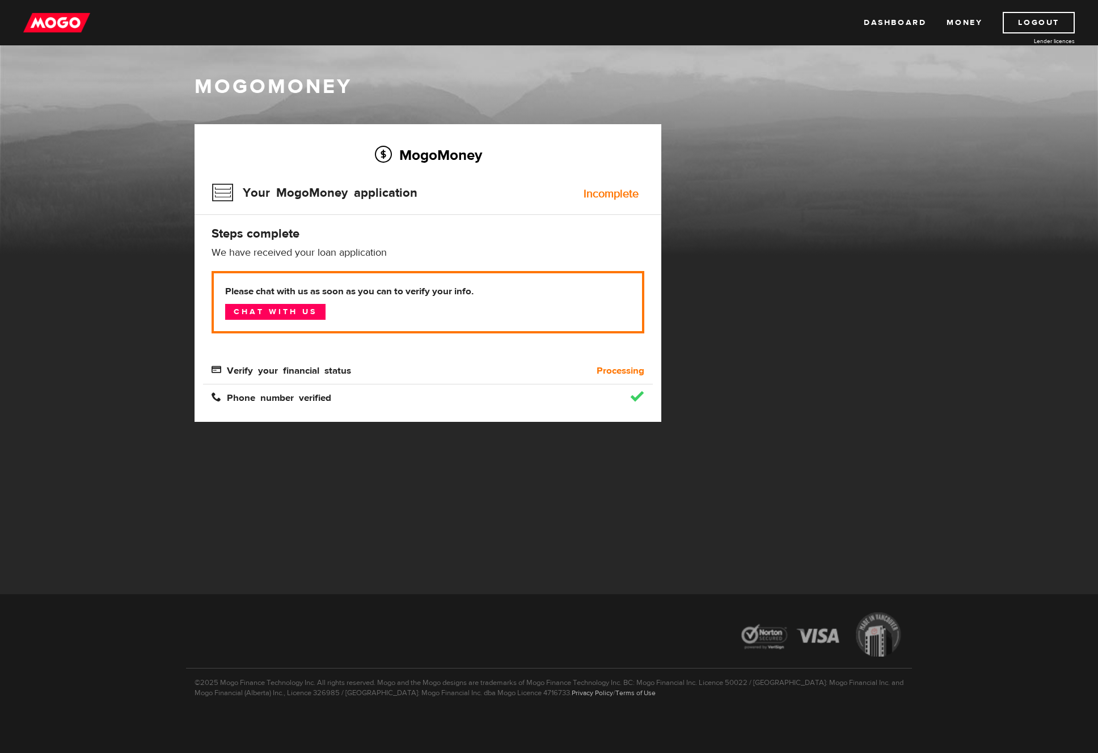
click at [617, 367] on b "Processing" at bounding box center [620, 371] width 48 height 14
click at [611, 370] on b "Processing" at bounding box center [620, 371] width 48 height 14
click at [533, 367] on div "Verify your financial status" at bounding box center [371, 371] width 337 height 14
click at [594, 197] on div "Incomplete" at bounding box center [610, 193] width 55 height 11
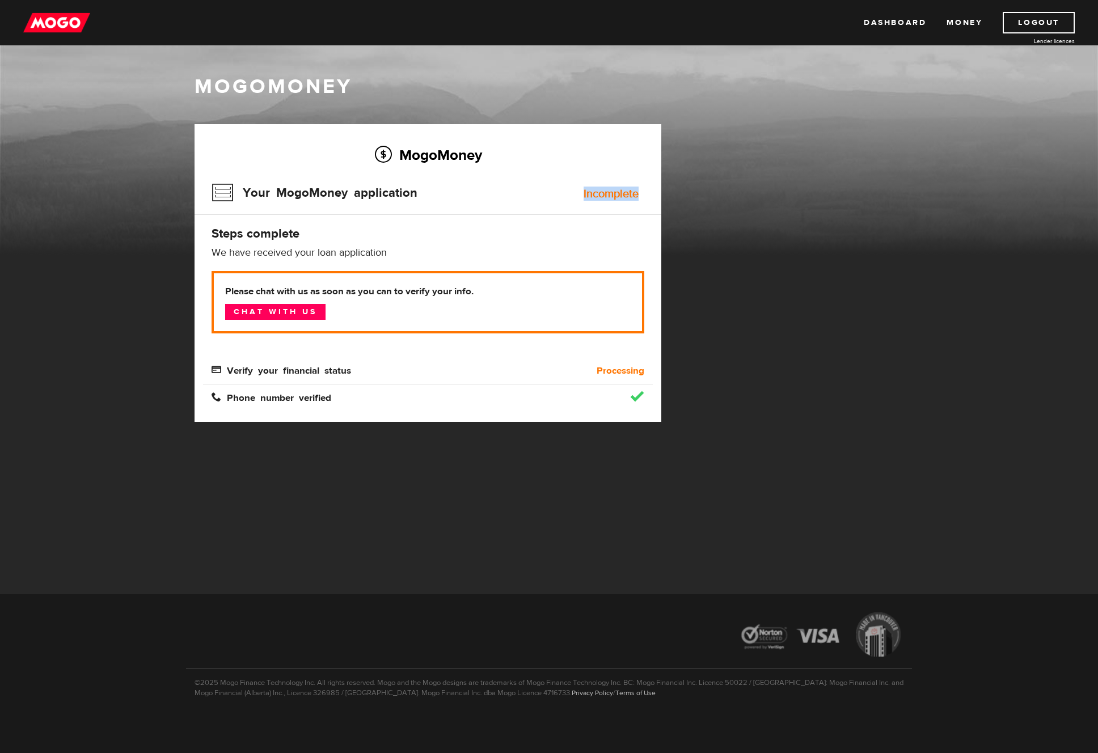
click at [594, 197] on div "Incomplete" at bounding box center [610, 193] width 55 height 11
click at [590, 209] on div "Your MogoMoney application Incomplete" at bounding box center [427, 196] width 433 height 37
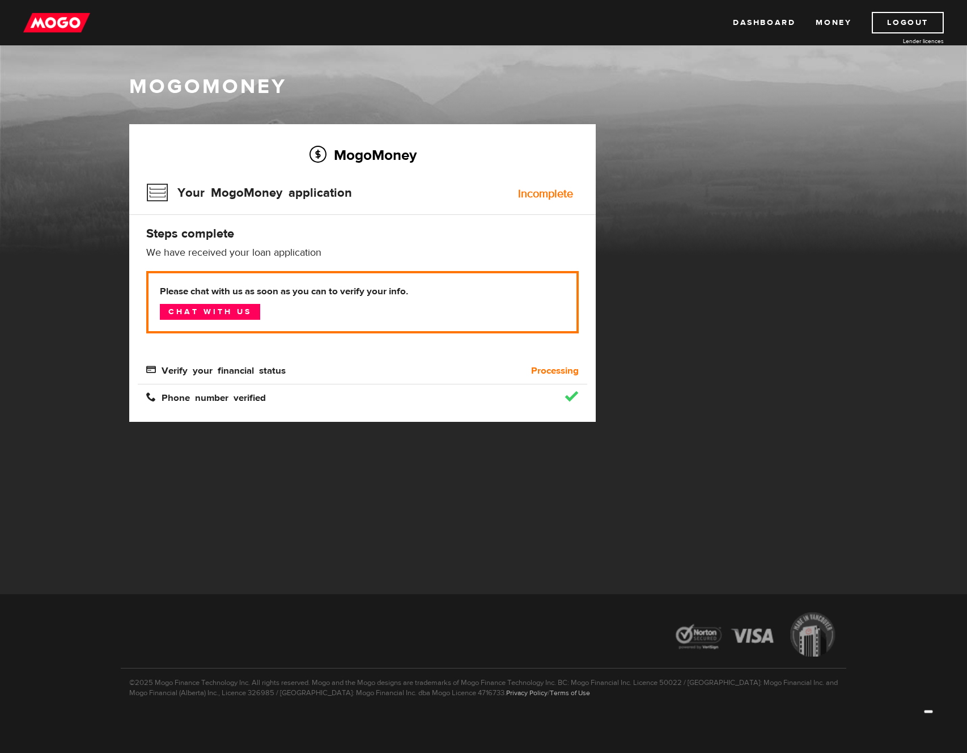
click at [683, 427] on div "MogoMoney Your MogoMoney application Expired Your MogoMoney credit decision has…" at bounding box center [484, 284] width 726 height 320
